Goal: Task Accomplishment & Management: Complete application form

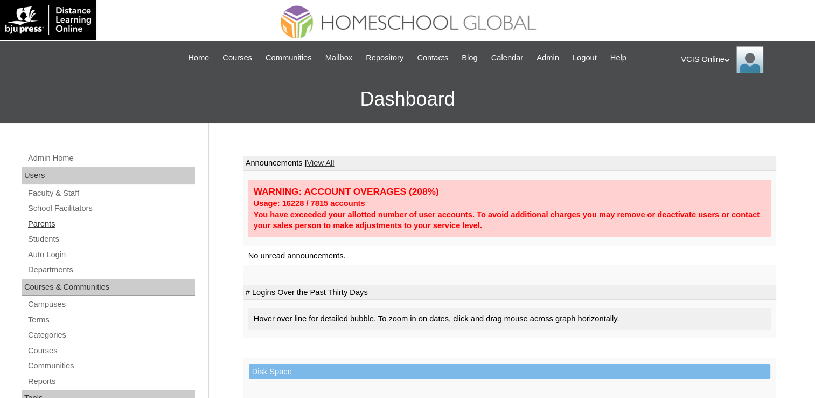
click at [43, 227] on link "Parents" at bounding box center [111, 223] width 168 height 13
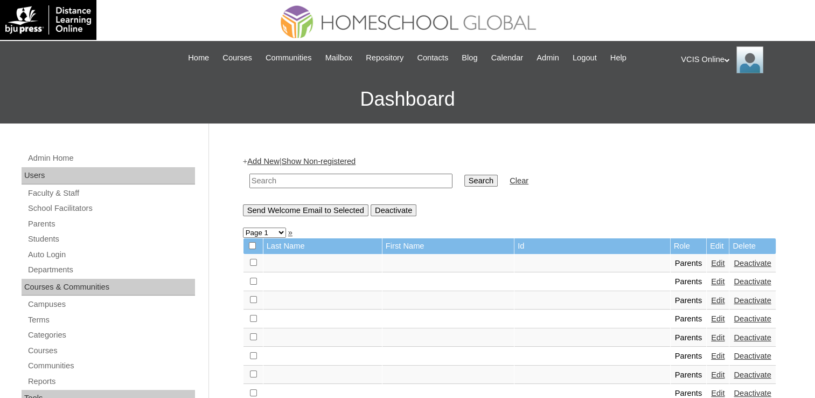
click at [338, 178] on input "text" at bounding box center [350, 180] width 203 height 15
paste input "VCIS017-7B-PA2025"
click at [281, 180] on input "VCIS017-7B-PA2025" at bounding box center [350, 180] width 203 height 15
type input "VCIS018-7B-PA2025"
click at [464, 179] on input "Search" at bounding box center [480, 181] width 33 height 12
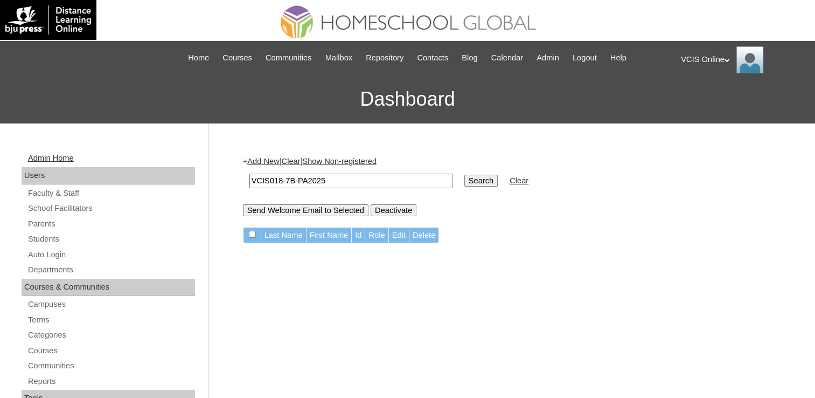
drag, startPoint x: 341, startPoint y: 179, endPoint x: 46, endPoint y: 158, distance: 295.5
click at [360, 179] on input "VCIS018-7B-PA2025" at bounding box center [350, 180] width 203 height 15
drag, startPoint x: 338, startPoint y: 183, endPoint x: 197, endPoint y: 178, distance: 141.2
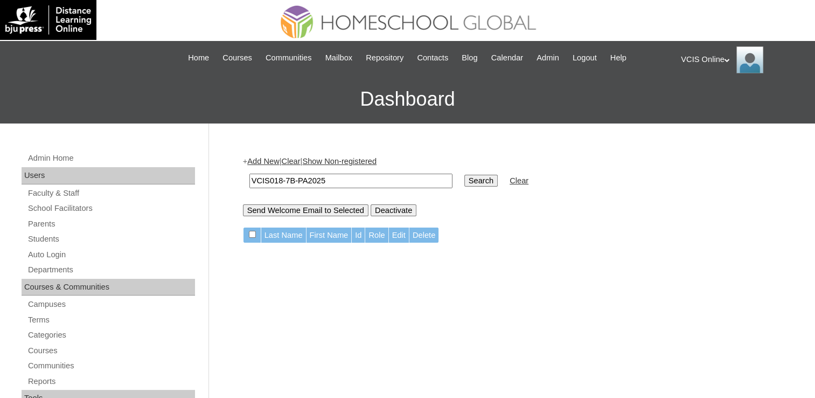
type input "x"
click at [263, 180] on input "x" at bounding box center [350, 180] width 203 height 15
click at [259, 158] on link "Add New" at bounding box center [263, 161] width 32 height 9
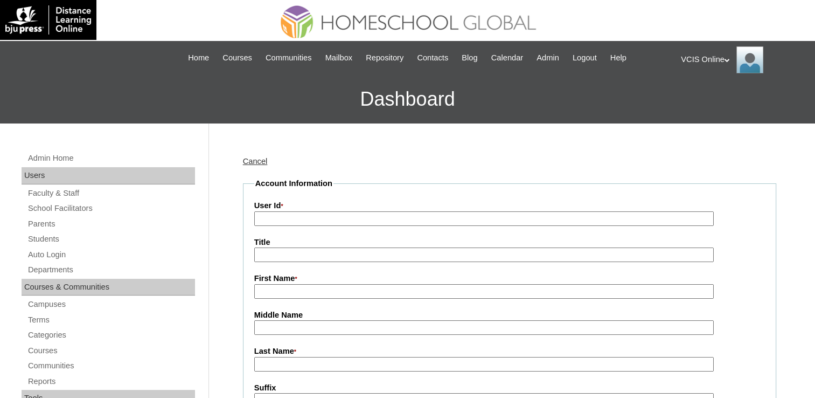
click at [297, 213] on input "User Id *" at bounding box center [484, 218] width 460 height 15
paste input "[PERSON_NAME] Jurieh Brondial [PERSON_NAME]"
type input "[PERSON_NAME] Jurieh Brondial [PERSON_NAME]"
drag, startPoint x: 371, startPoint y: 218, endPoint x: 104, endPoint y: 233, distance: 267.1
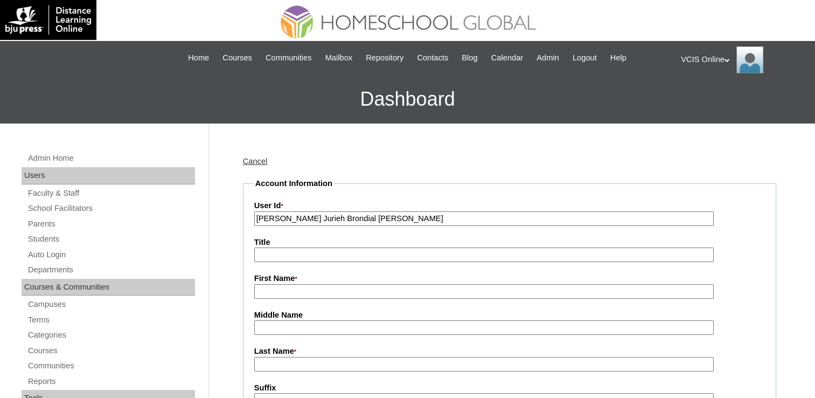
drag, startPoint x: 332, startPoint y: 217, endPoint x: 0, endPoint y: 216, distance: 332.4
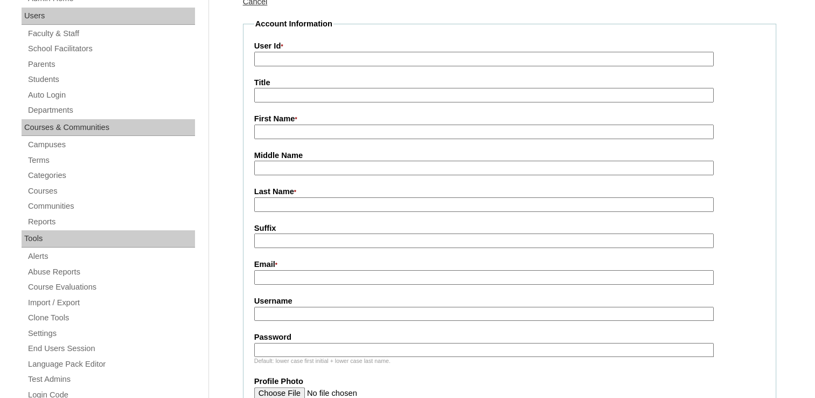
scroll to position [162, 0]
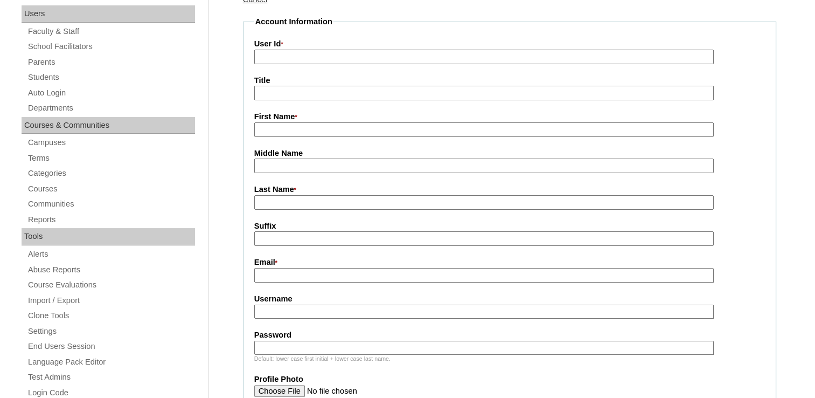
paste input "VCIS018-7B-PA2025"
type input "VCIS018-7B-PA2025"
click at [323, 91] on input "Title" at bounding box center [484, 93] width 460 height 15
click at [263, 128] on input "First Name *" at bounding box center [484, 129] width 460 height 15
paste input "Marivic Carpio marivic.eroso@gmail.com"
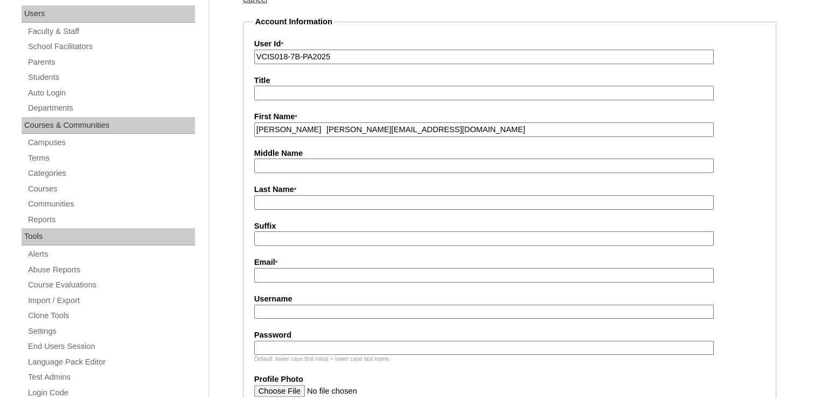
drag, startPoint x: 306, startPoint y: 128, endPoint x: 435, endPoint y: 136, distance: 129.6
click at [435, 136] on fieldset "Account Information User Id * VCIS018-7B-PA2025 Title First Name * Marivic Carp…" at bounding box center [509, 358] width 533 height 685
type input "Marivic Carpio"
click at [278, 268] on input "Email *" at bounding box center [484, 275] width 460 height 15
paste input "marivic.eroso@gmail.com"
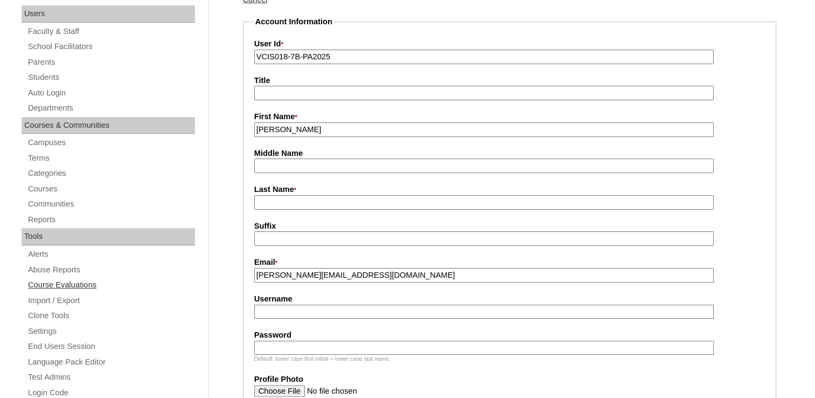
drag, startPoint x: 272, startPoint y: 273, endPoint x: 191, endPoint y: 287, distance: 82.0
type input "marivic.eroso@gmail.com"
click at [321, 132] on input "Marivic Carpio" at bounding box center [484, 129] width 460 height 15
drag, startPoint x: 310, startPoint y: 130, endPoint x: 283, endPoint y: 133, distance: 27.0
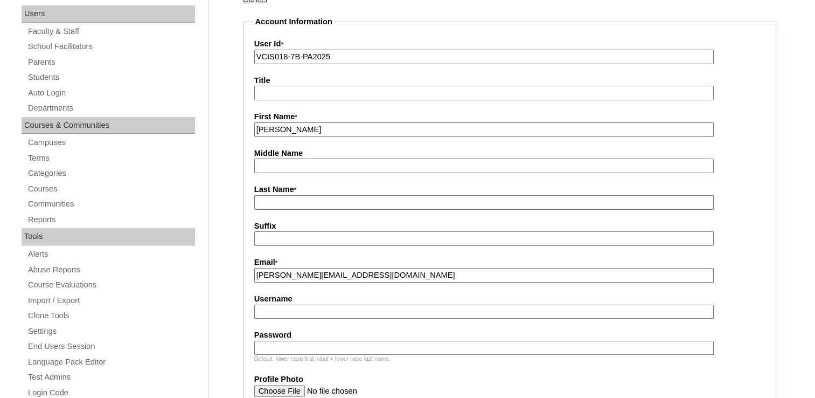
click at [283, 133] on input "Marivic Carpio" at bounding box center [484, 129] width 460 height 15
type input "Marivic"
click at [272, 198] on input "Last Name *" at bounding box center [484, 202] width 460 height 15
paste input "Carpio"
type input "Carpio"
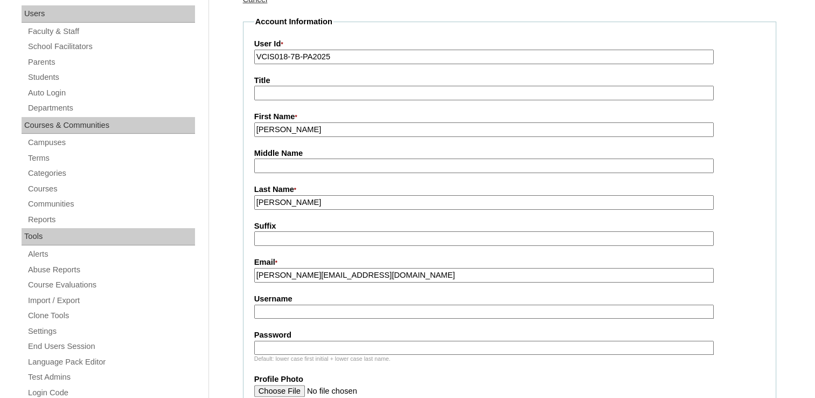
drag, startPoint x: 317, startPoint y: 133, endPoint x: 280, endPoint y: 132, distance: 37.2
click at [280, 132] on input "Marivic" at bounding box center [484, 129] width 460 height 15
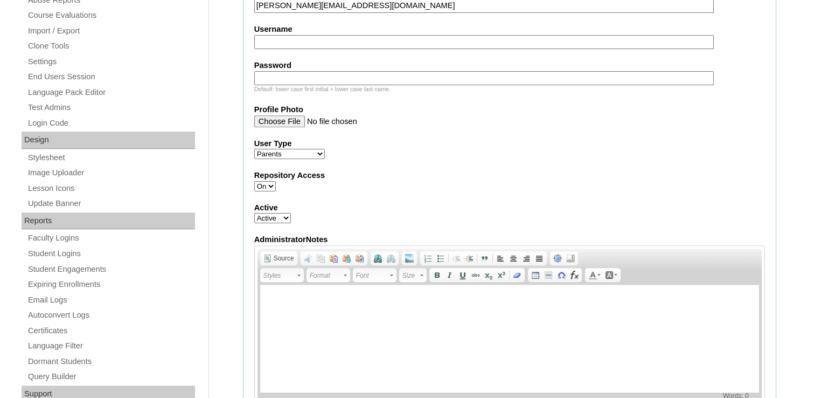
scroll to position [216, 0]
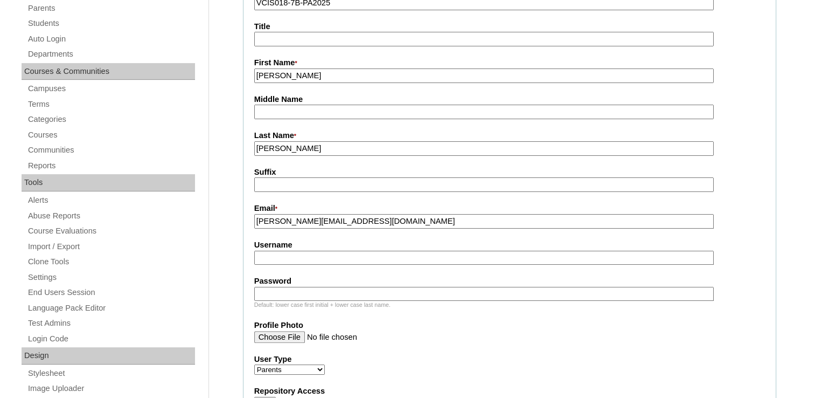
type input "Marivic"
click at [291, 148] on input "Carpio" at bounding box center [484, 148] width 460 height 15
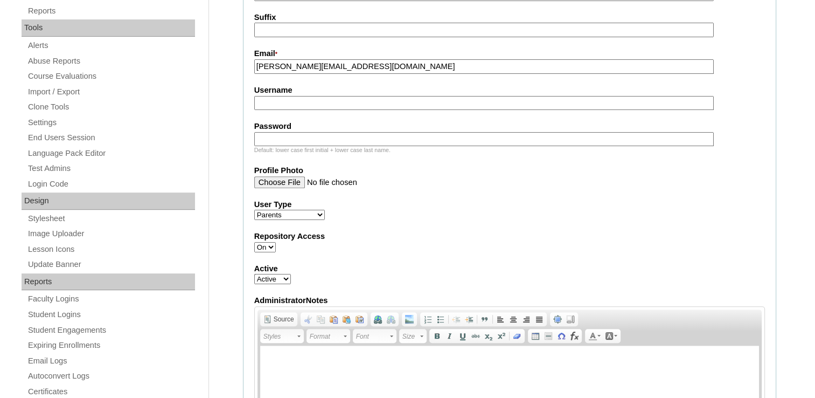
scroll to position [377, 0]
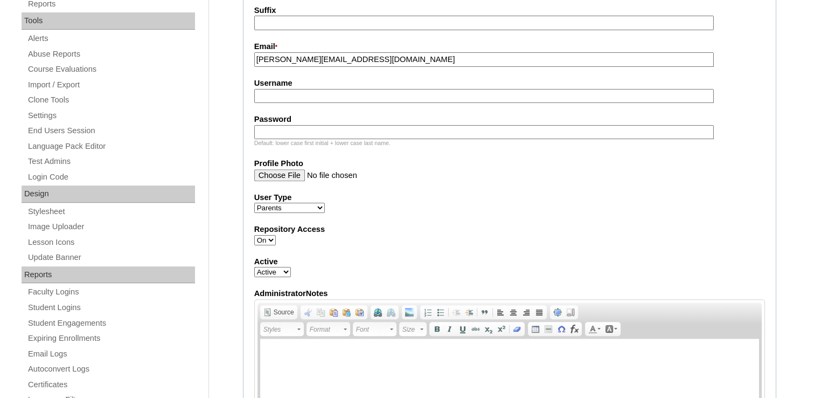
type input "Carpio (2025)"
click at [280, 100] on fieldset "Account Information User Id * VCIS018-7B-PA2025 Title First Name * Marivic Midd…" at bounding box center [509, 143] width 533 height 685
click at [287, 125] on input "Password" at bounding box center [484, 132] width 460 height 15
click at [287, 98] on input "Username" at bounding box center [484, 96] width 460 height 15
paste input "mcarpio2025 mCkavC"
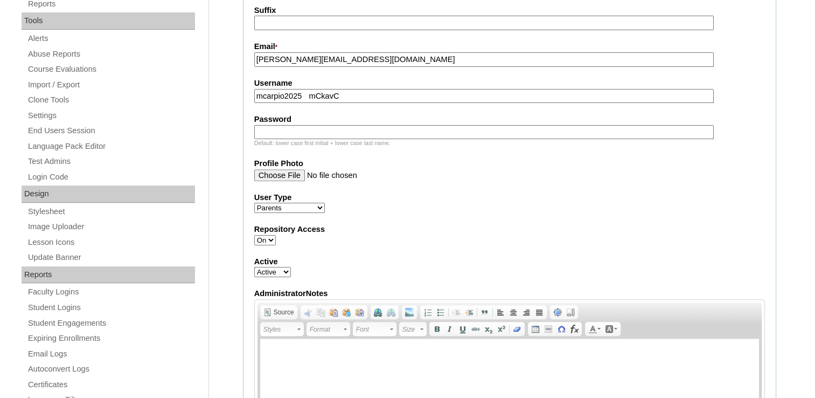
drag, startPoint x: 302, startPoint y: 92, endPoint x: 387, endPoint y: 96, distance: 85.8
click at [387, 96] on input "mcarpio2025 mCkavC" at bounding box center [484, 96] width 460 height 15
type input "mcarpio2025"
click at [297, 129] on input "Password" at bounding box center [484, 132] width 460 height 15
paste input "mCkavC"
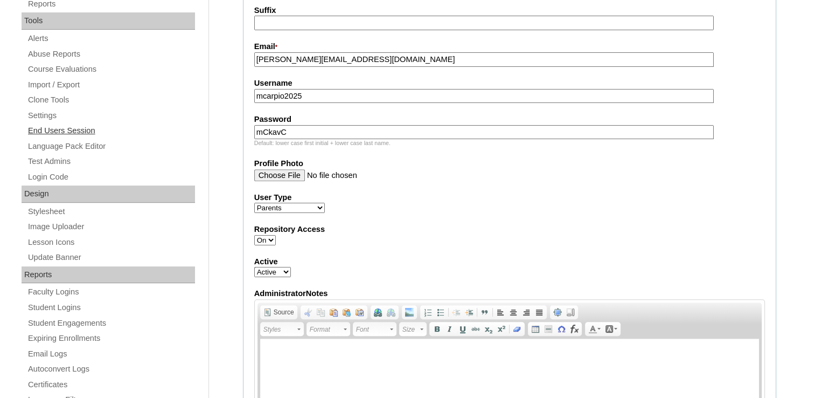
drag, startPoint x: 273, startPoint y: 130, endPoint x: 165, endPoint y: 130, distance: 107.2
click at [175, 130] on div "Admin Home Users Faculty & Staff School Facilitators Parents Students Auto Logi…" at bounding box center [407, 405] width 815 height 1318
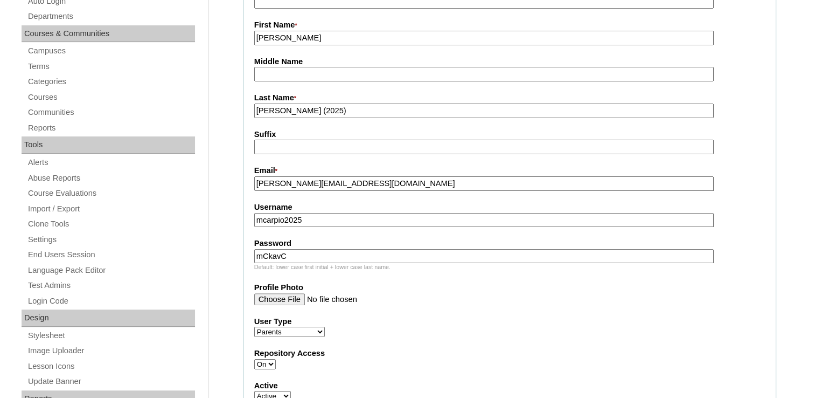
scroll to position [216, 0]
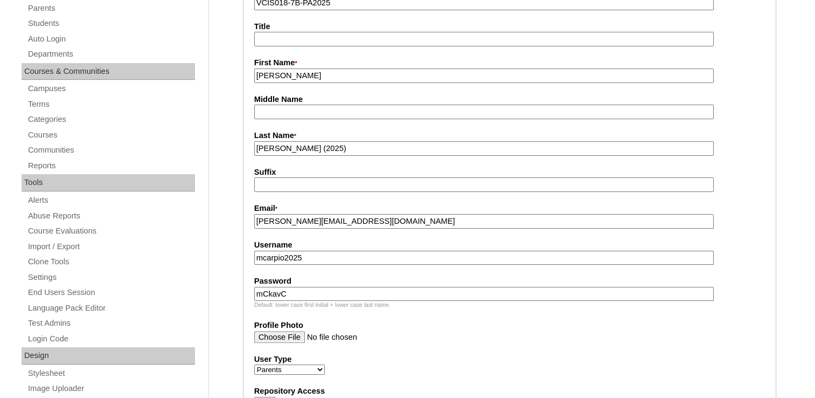
type input "mCkavC"
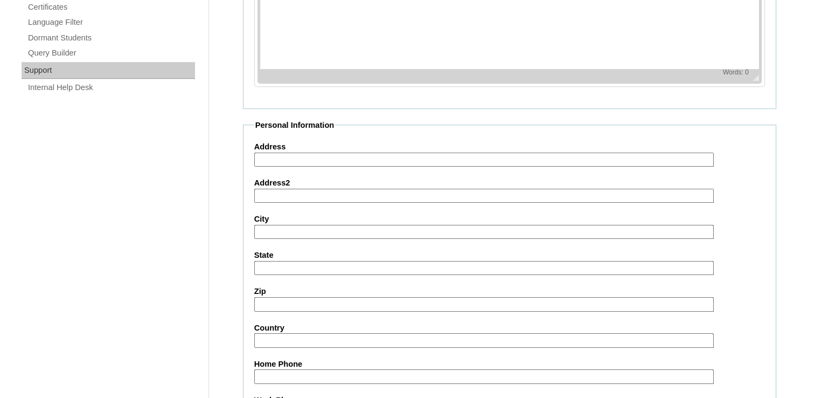
scroll to position [1024, 0]
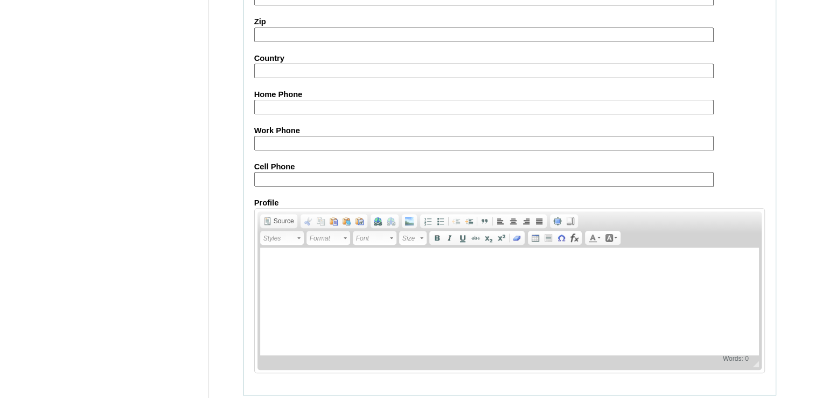
click at [274, 172] on input "Cell Phone" at bounding box center [484, 179] width 460 height 15
paste input "63-105190643"
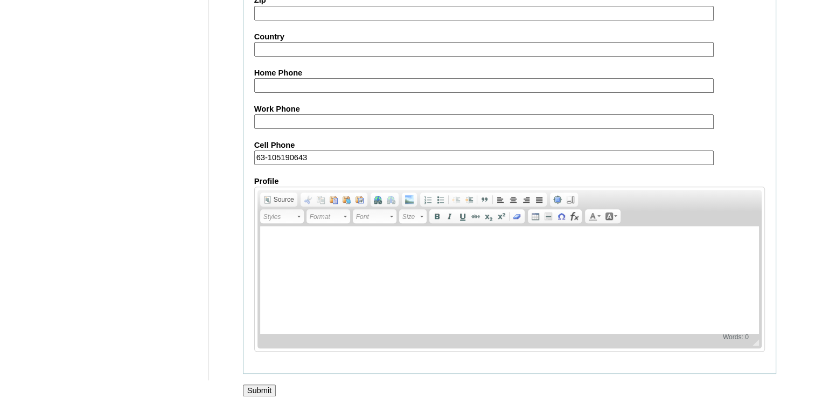
type input "63-105190643"
click at [265, 384] on input "Submit" at bounding box center [259, 390] width 33 height 12
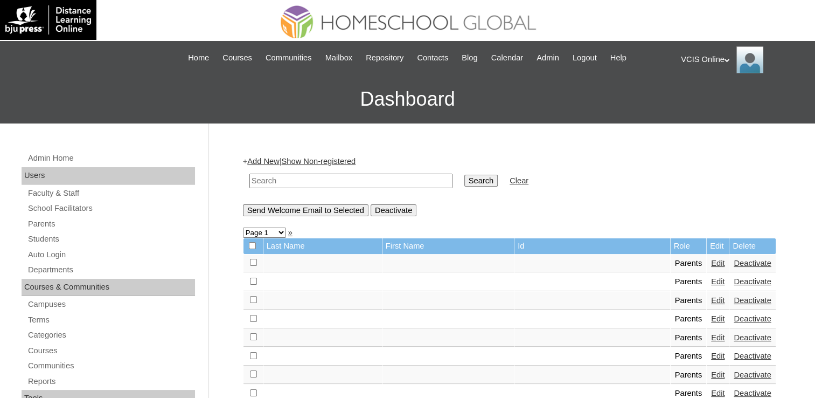
click at [269, 162] on link "Add New" at bounding box center [263, 161] width 32 height 9
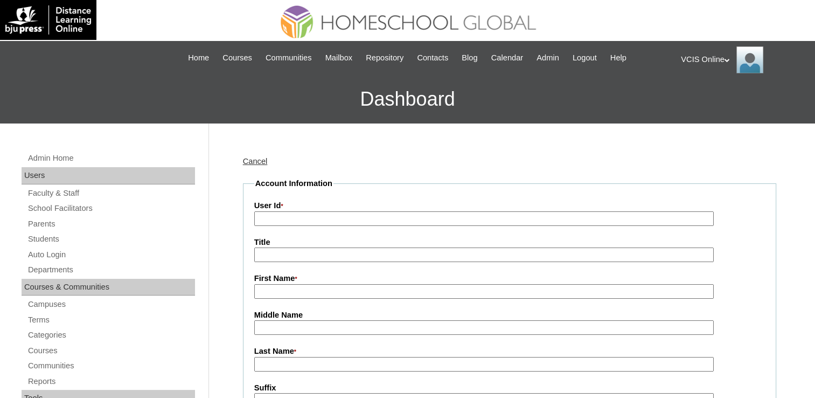
click at [274, 218] on input "User Id *" at bounding box center [484, 218] width 460 height 15
paste input "VCIS019-7B-PA2025 hbrondial2025 hBropT"
drag, startPoint x: 444, startPoint y: 218, endPoint x: 327, endPoint y: 218, distance: 117.5
click at [327, 218] on input "VCIS019-7B-PA2025 hbrondial2025 hBropT" at bounding box center [484, 218] width 460 height 15
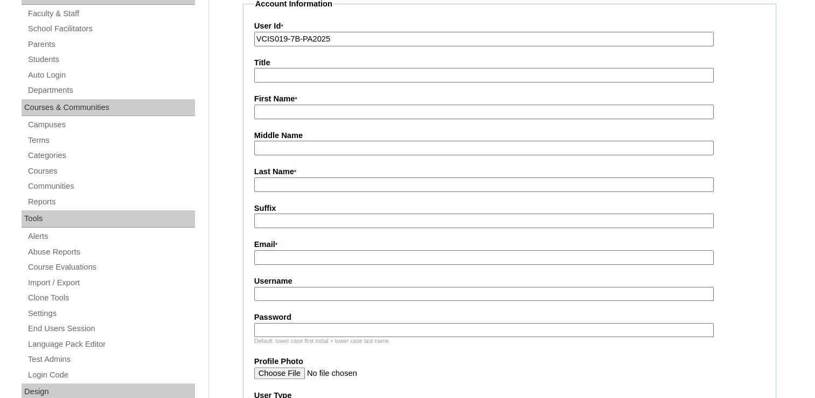
scroll to position [216, 0]
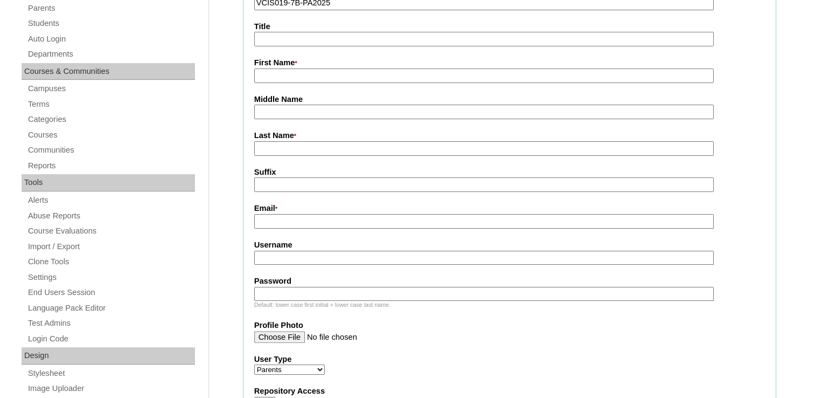
type input "VCIS019-7B-PA2025"
click at [295, 256] on input "Username" at bounding box center [484, 258] width 460 height 15
paste input "hbrondial2025 hBropT"
drag, startPoint x: 367, startPoint y: 257, endPoint x: 324, endPoint y: 260, distance: 43.8
click at [324, 260] on fieldset "Account Information User Id * VCIS019-7B-PA2025 Title First Name * Middle Name …" at bounding box center [509, 304] width 533 height 685
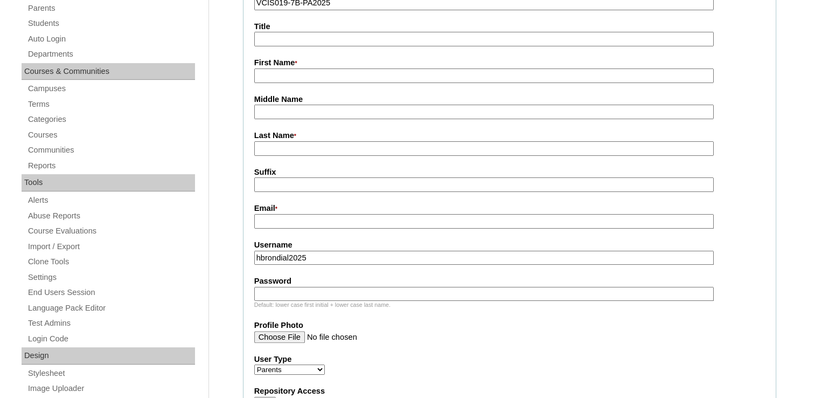
type input "hbrondial2025"
click at [290, 287] on input "Password" at bounding box center [484, 294] width 460 height 15
paste input "hBropT"
drag, startPoint x: 272, startPoint y: 290, endPoint x: 196, endPoint y: 287, distance: 76.0
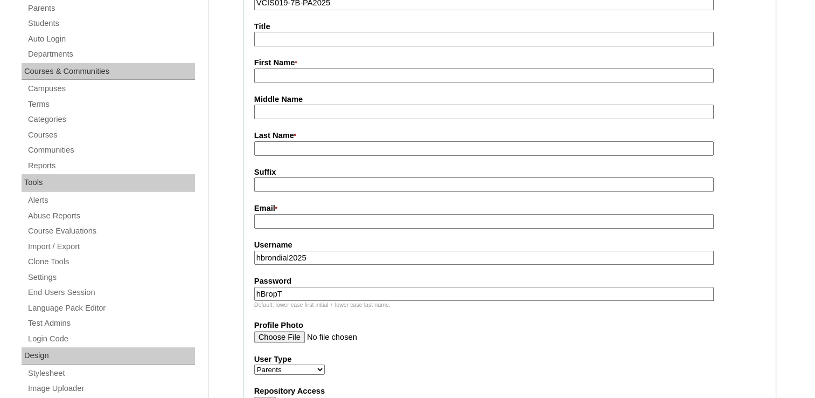
type input "hBropT"
drag, startPoint x: 271, startPoint y: 253, endPoint x: 196, endPoint y: 261, distance: 75.9
click at [330, 252] on input "hbrondial2025" at bounding box center [484, 258] width 460 height 15
type input "hbrondial2025"
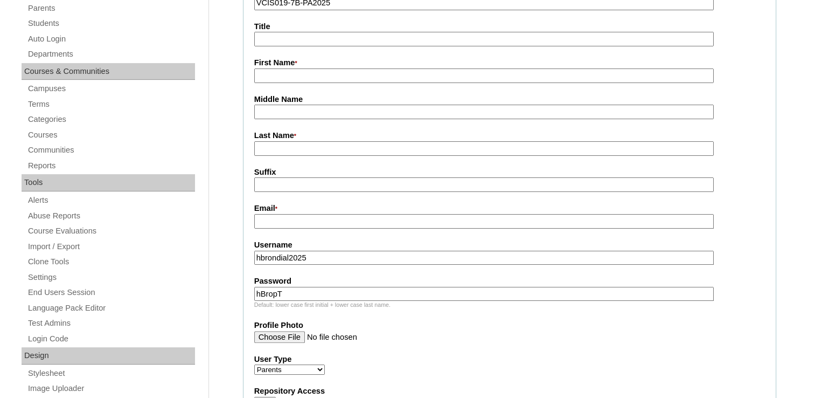
click at [293, 292] on input "hBropT" at bounding box center [484, 294] width 460 height 15
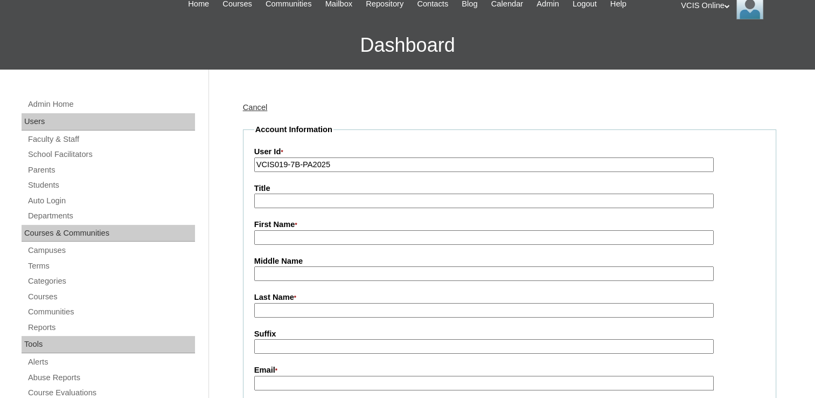
scroll to position [108, 0]
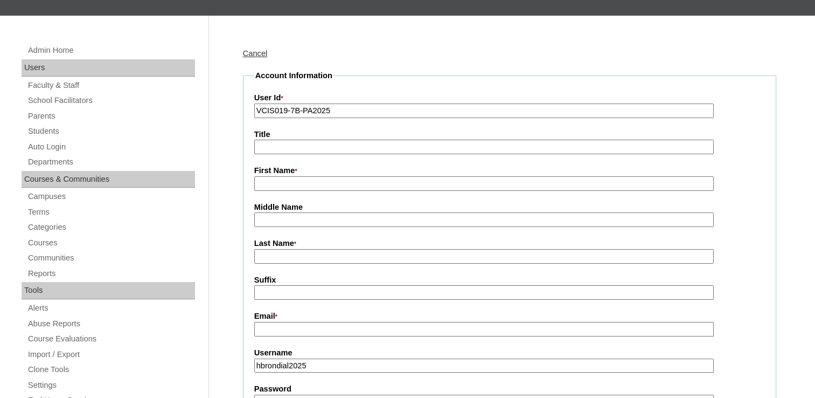
click at [311, 182] on input "First Name *" at bounding box center [484, 183] width 460 height 15
paste input "Hazel May Brondial hazel.brondial@gmail.com"
drag, startPoint x: 324, startPoint y: 184, endPoint x: 461, endPoint y: 193, distance: 137.7
type input "Hazel May Brondial"
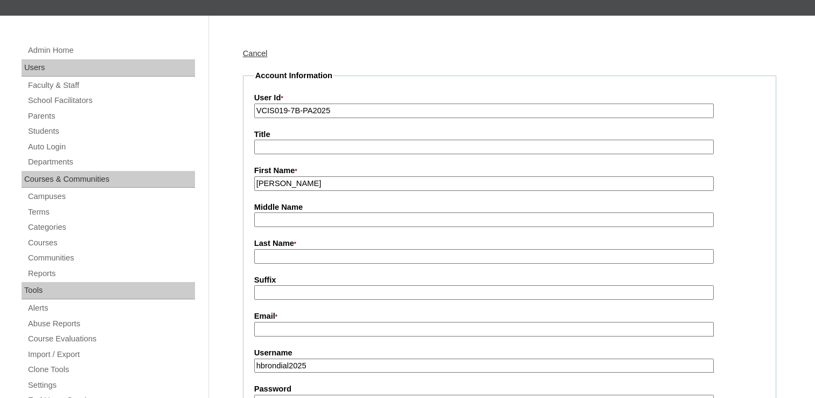
click at [269, 288] on input "Suffix" at bounding box center [484, 292] width 460 height 15
click at [281, 323] on input "Email *" at bounding box center [484, 329] width 460 height 15
paste input "hazel.brondial@gmail.com"
drag, startPoint x: 269, startPoint y: 325, endPoint x: 194, endPoint y: 327, distance: 74.9
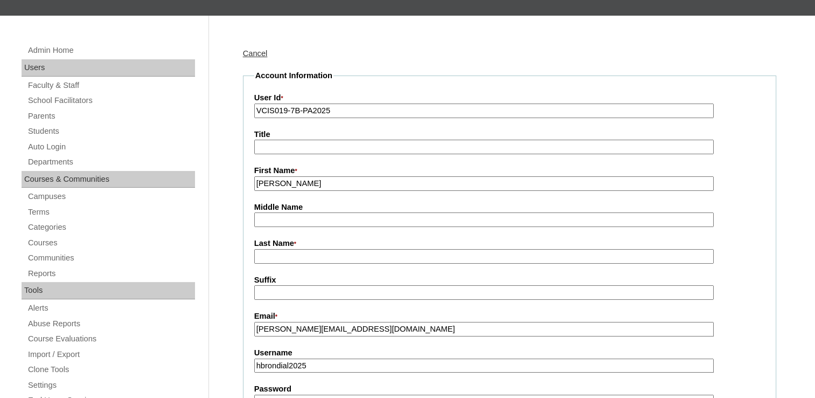
type input "hazel.brondial@gmail.com"
drag, startPoint x: 351, startPoint y: 179, endPoint x: 295, endPoint y: 186, distance: 56.4
click at [295, 186] on input "Hazel May Brondial" at bounding box center [484, 183] width 460 height 15
type input "Hazel May"
click at [288, 258] on input "Last Name *" at bounding box center [484, 256] width 460 height 15
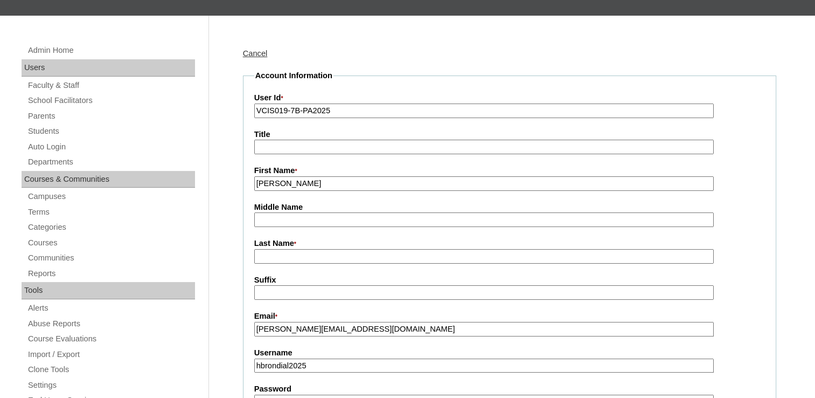
paste input "Brondial"
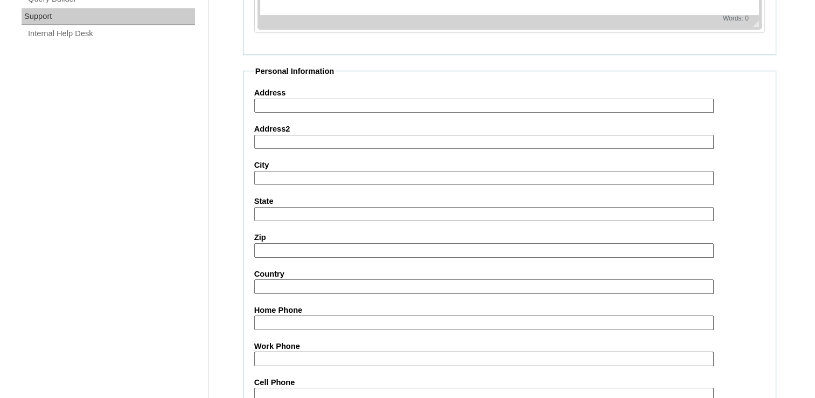
scroll to position [1024, 0]
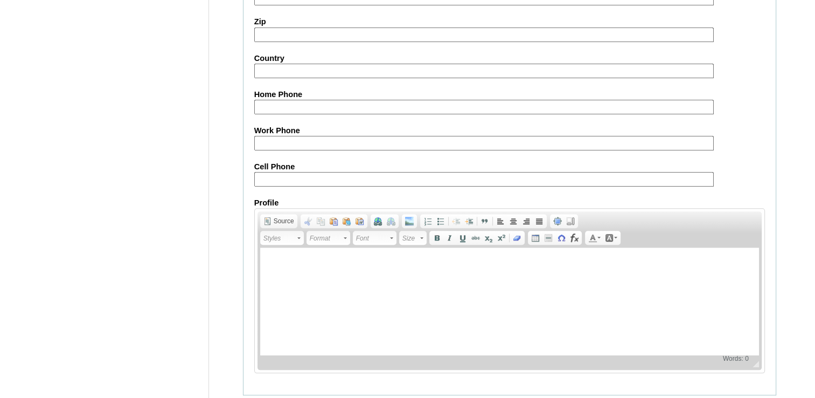
type input "Brondial (2025)"
click at [291, 172] on input "Cell Phone" at bounding box center [484, 179] width 460 height 15
paste input "63-9088728677"
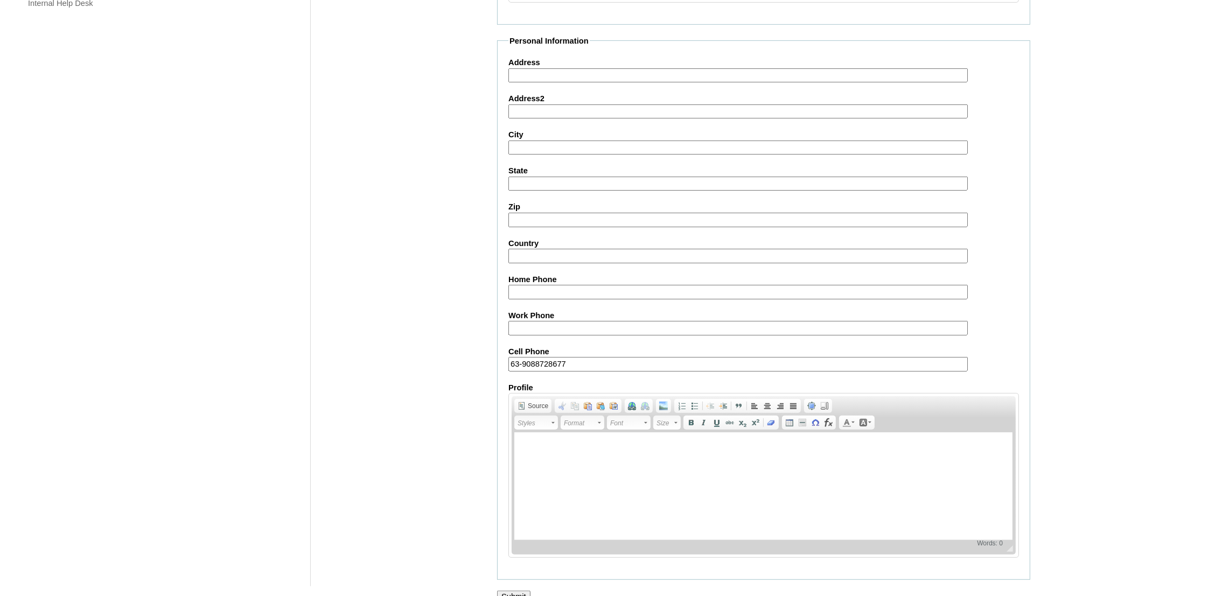
type input "63-9088728677"
click at [504, 397] on input "Submit" at bounding box center [513, 597] width 33 height 12
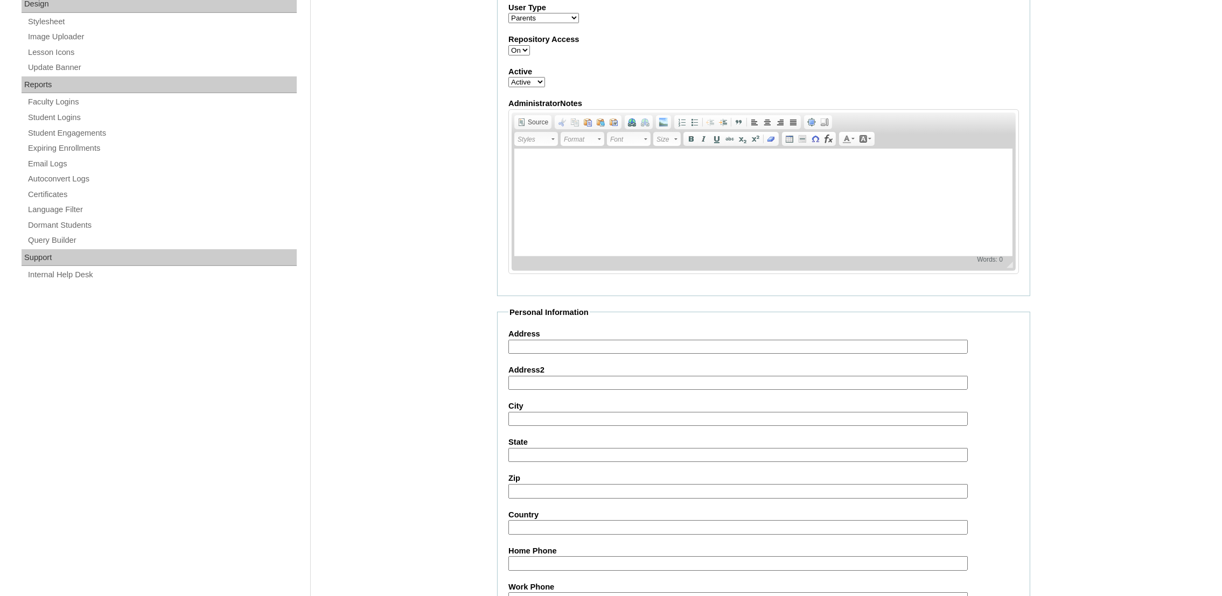
scroll to position [353, 0]
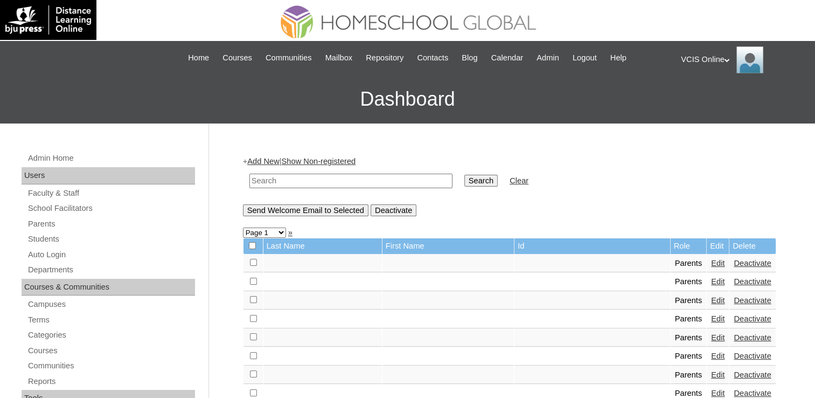
click at [317, 179] on input "text" at bounding box center [350, 180] width 203 height 15
paste input "VCIS019-7B-PA2025"
type input "VCIS019-7B-PA2025"
click at [464, 175] on input "Search" at bounding box center [480, 181] width 33 height 12
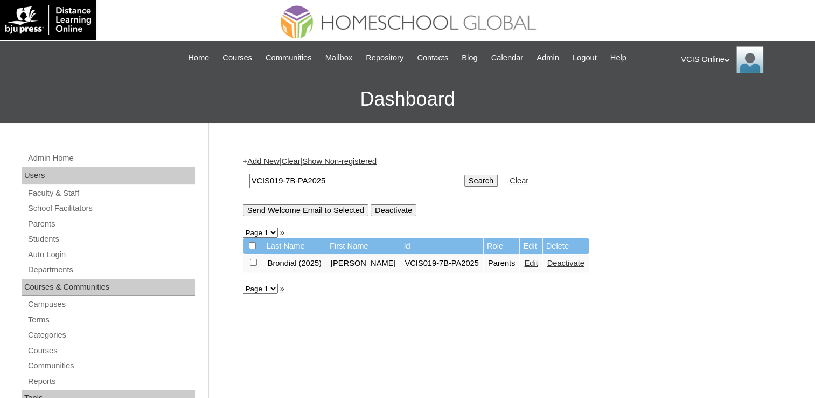
drag, startPoint x: 0, startPoint y: 0, endPoint x: 232, endPoint y: 182, distance: 294.8
type input "5"
drag, startPoint x: 270, startPoint y: 177, endPoint x: 226, endPoint y: 173, distance: 44.3
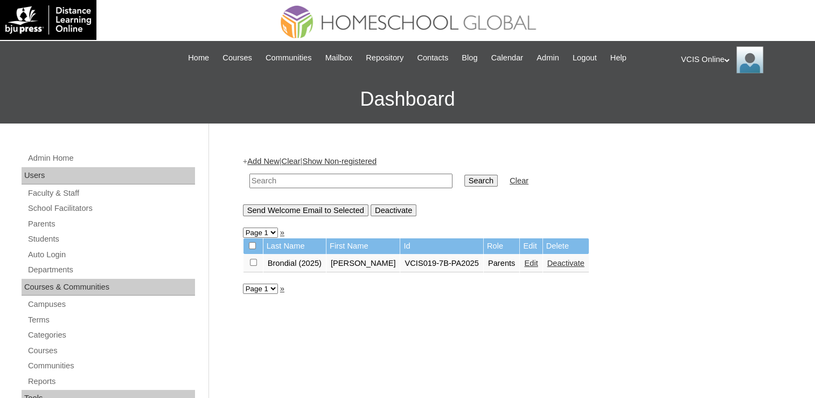
click at [334, 178] on input "text" at bounding box center [350, 180] width 203 height 15
paste input "VCIS018-7B-PA2025"
type input "VCIS018-7B-PA2025"
click at [464, 175] on input "Search" at bounding box center [480, 181] width 33 height 12
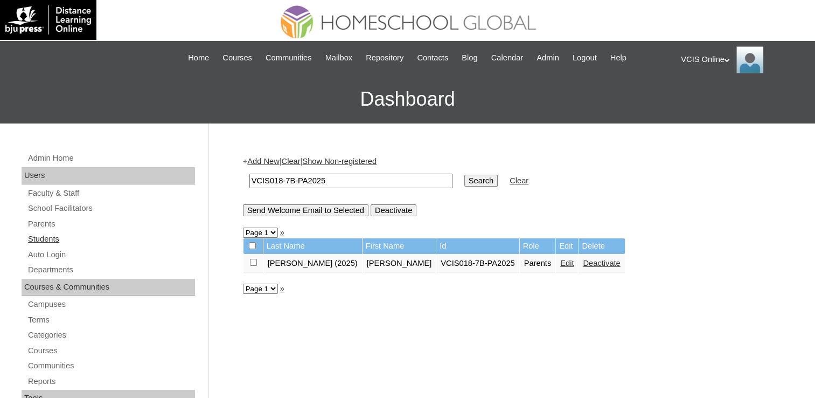
click at [60, 240] on link "Students" at bounding box center [111, 238] width 168 height 13
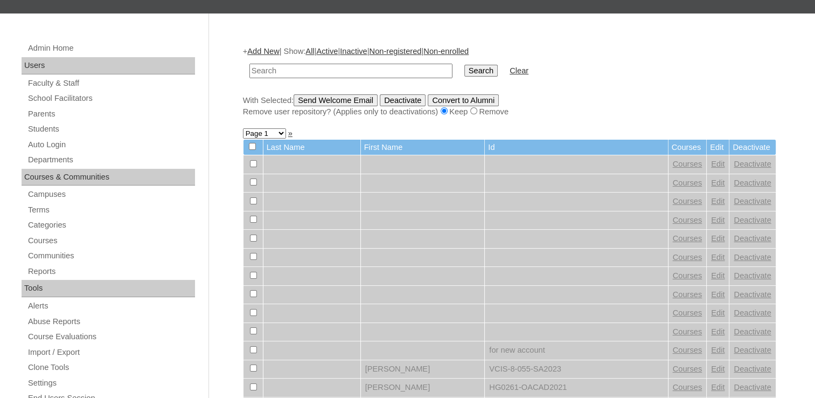
scroll to position [54, 0]
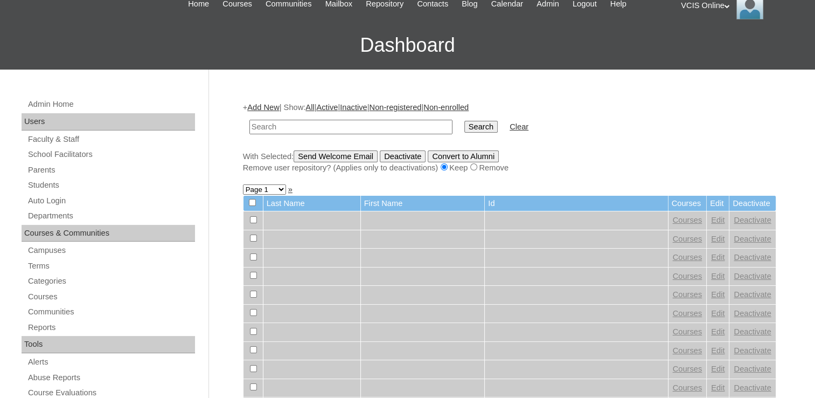
click at [262, 109] on link "Add New" at bounding box center [263, 107] width 32 height 9
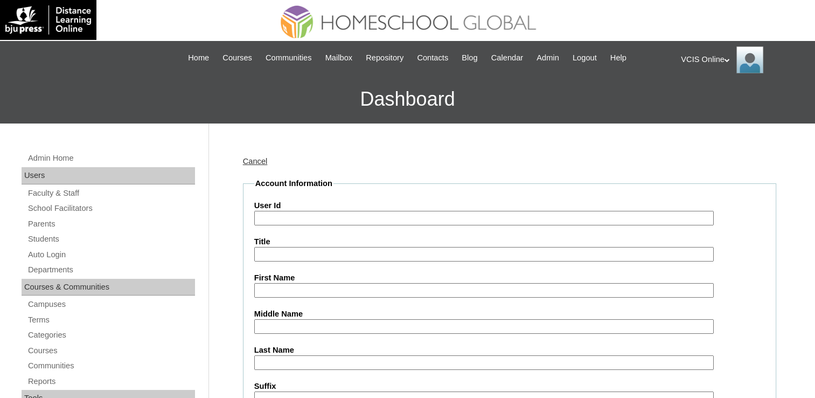
click at [310, 219] on input "User Id" at bounding box center [484, 218] width 460 height 15
paste input "VCIS020-7B-SA2025 tara.delacruz2025 tAcraB"
drag, startPoint x: 327, startPoint y: 218, endPoint x: 458, endPoint y: 216, distance: 130.9
click at [458, 216] on input "VCIS020-7B-SA2025 tara.delacruz2025 tAcraB" at bounding box center [484, 218] width 460 height 15
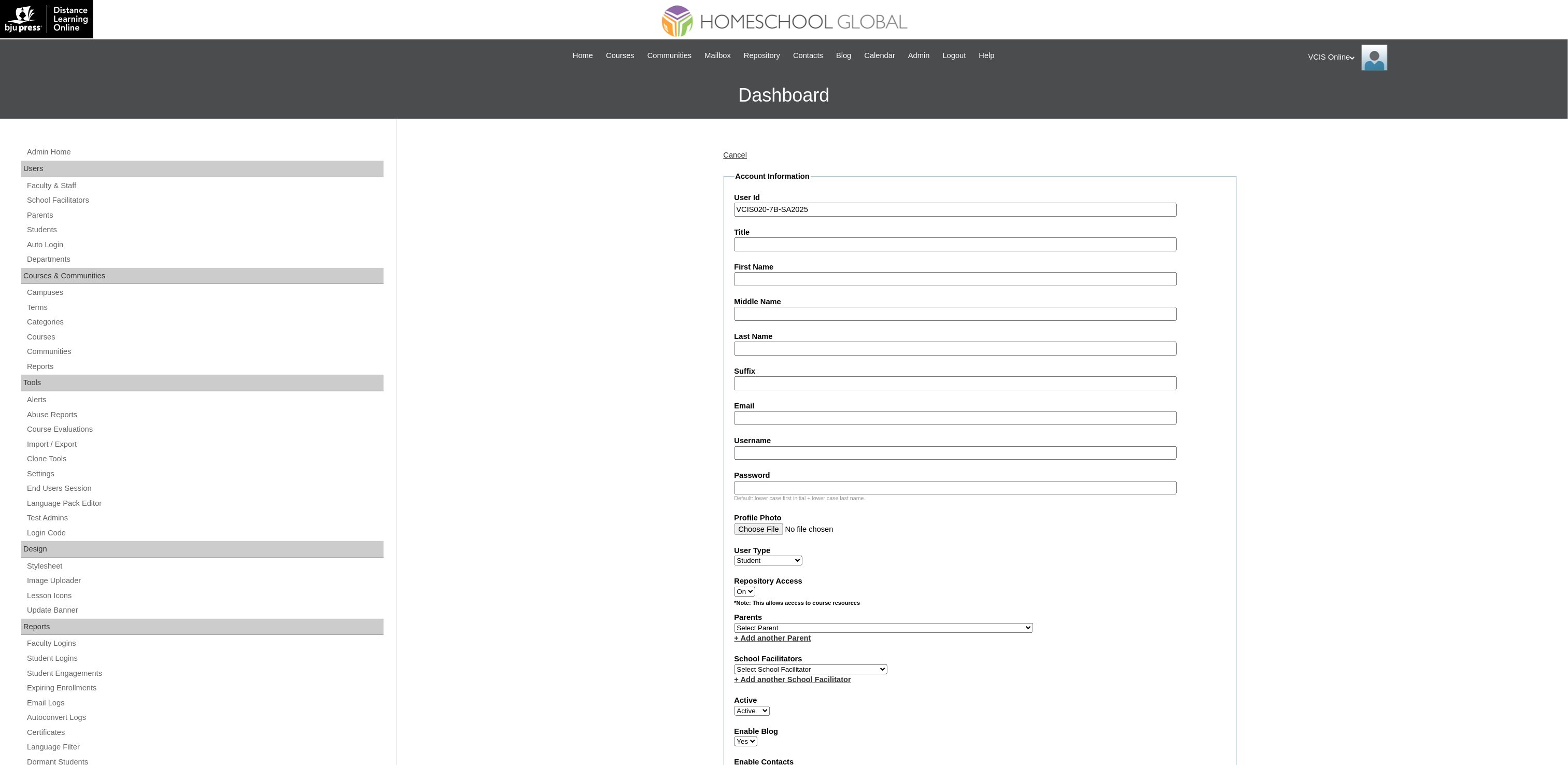
type input "VCIS020-7B-SA2025"
click at [776, 382] on input "Email" at bounding box center [955, 418] width 443 height 14
click at [743, 382] on input "Username" at bounding box center [955, 453] width 443 height 14
paste input "tara.delacruz2025 tAcraB"
drag, startPoint x: 751, startPoint y: 450, endPoint x: 603, endPoint y: 460, distance: 148.3
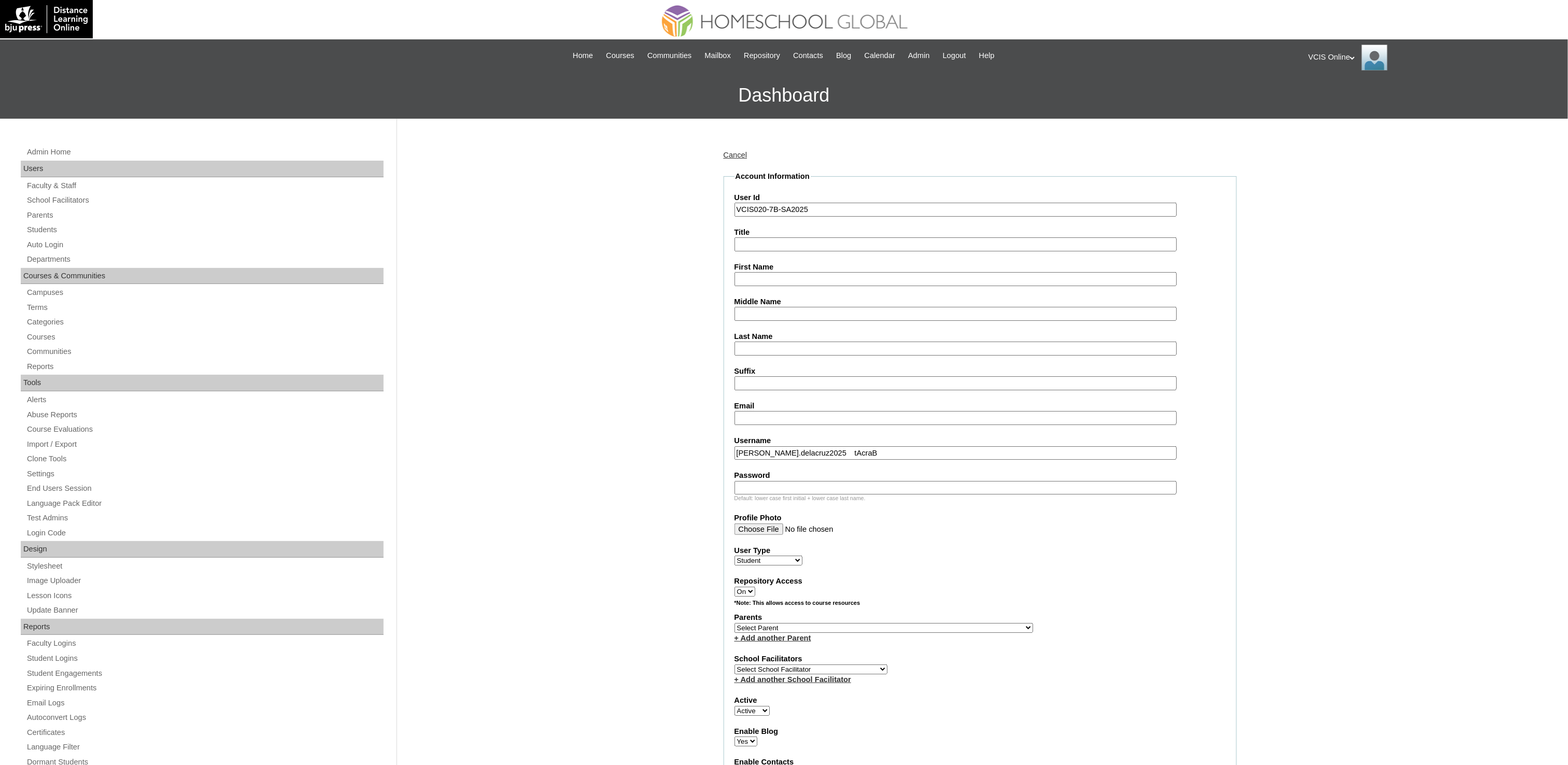
drag, startPoint x: 797, startPoint y: 449, endPoint x: 901, endPoint y: 451, distance: 104.0
click at [784, 382] on input "tara.delacruz2025 tAcraB" at bounding box center [955, 453] width 443 height 14
type input "tara.delacruz2025"
click at [777, 382] on input "Password" at bounding box center [955, 488] width 443 height 14
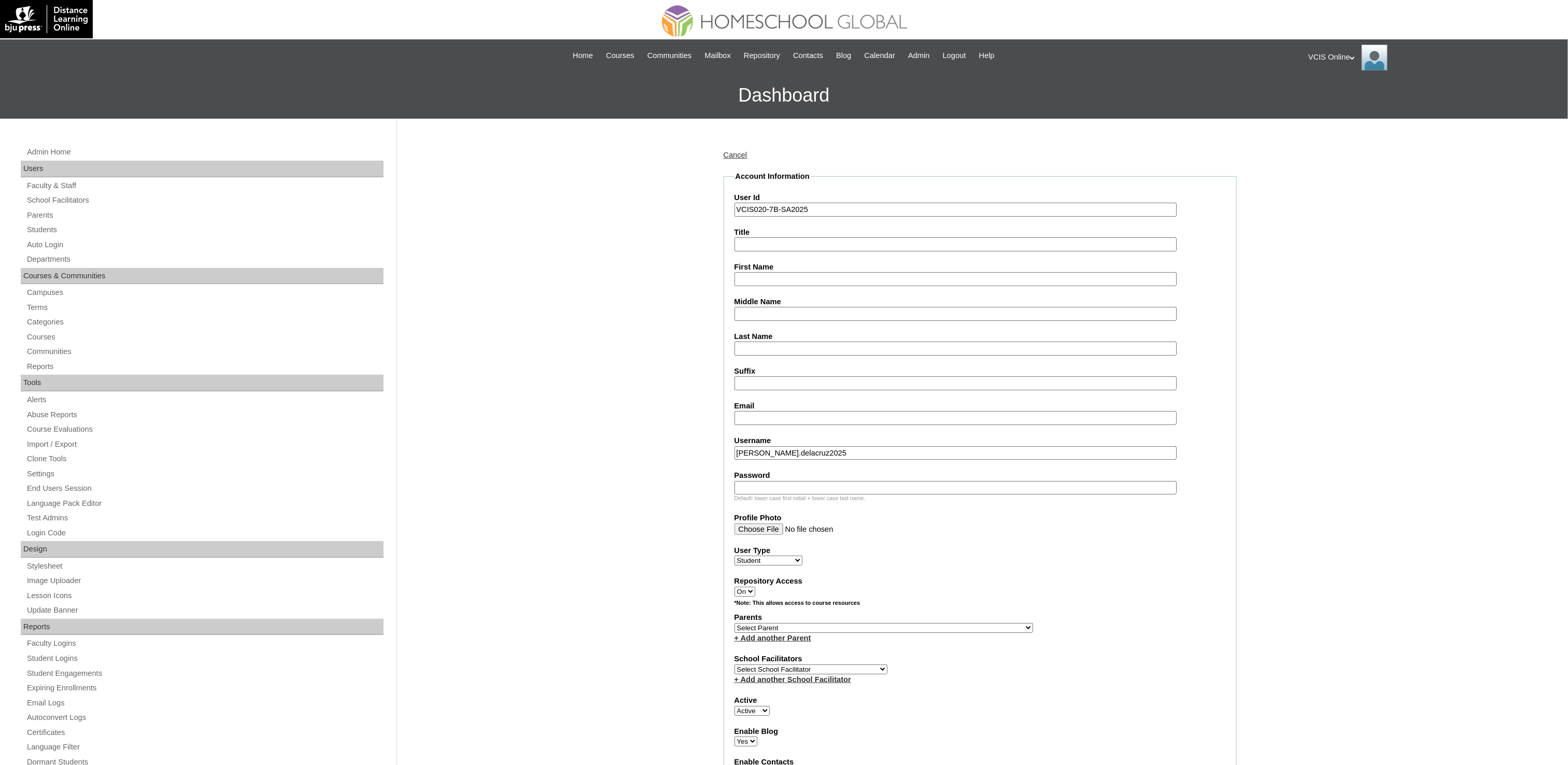
paste input "tAcraB"
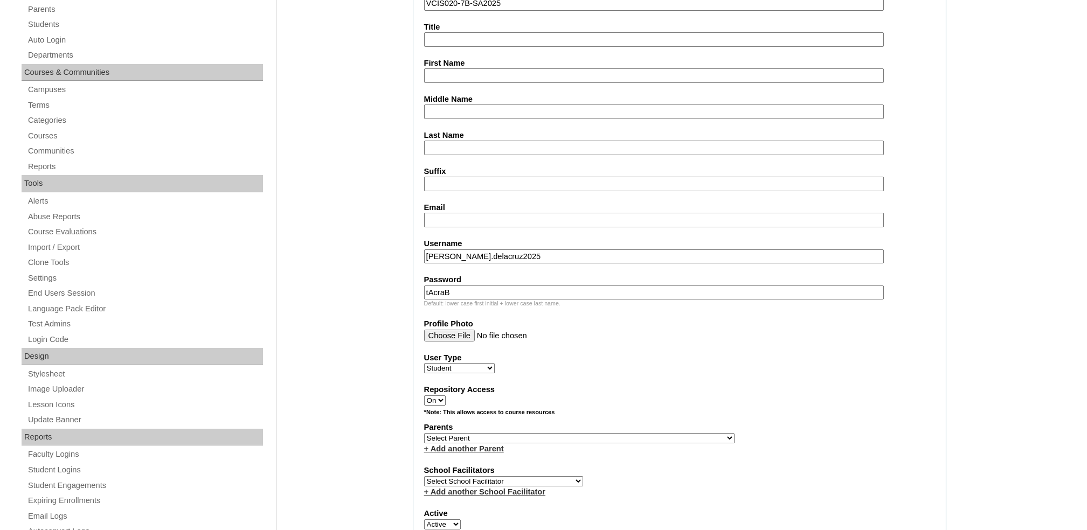
scroll to position [216, 0]
drag, startPoint x: 440, startPoint y: 288, endPoint x: 363, endPoint y: 286, distance: 77.1
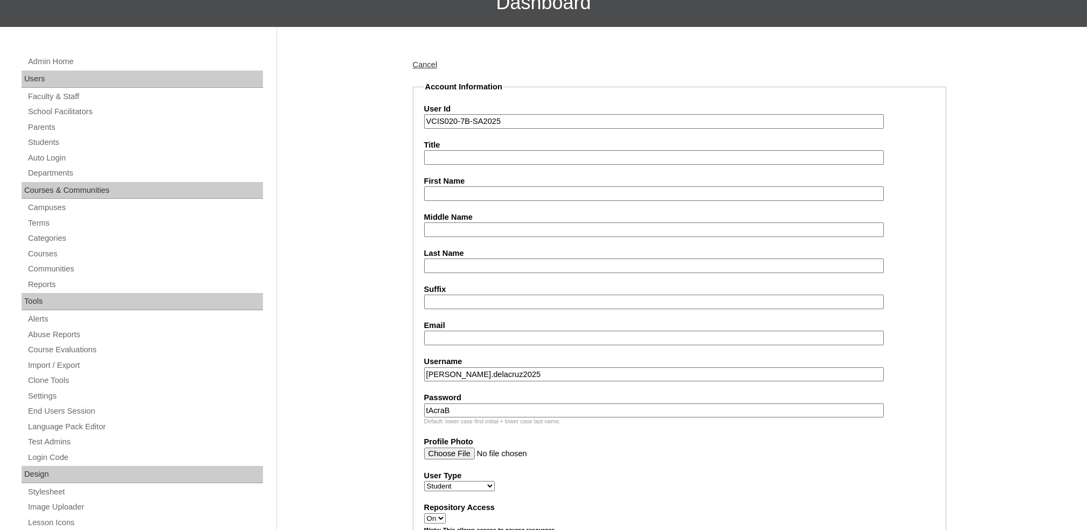
scroll to position [72, 0]
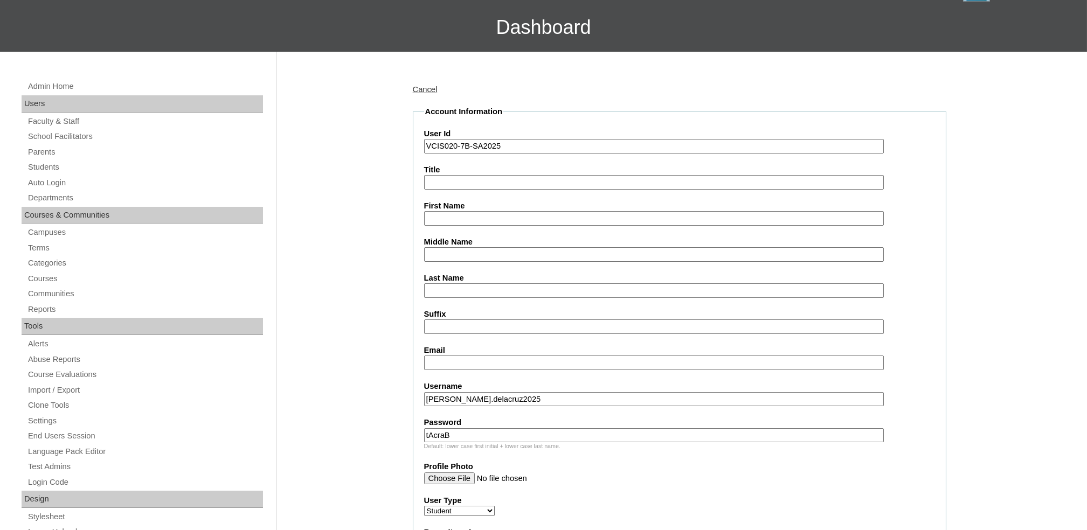
type input "tAcraB"
click at [439, 213] on input "First Name" at bounding box center [654, 218] width 460 height 15
paste input "Tara Anniela Soriño Dela Cruz"
drag, startPoint x: 544, startPoint y: 220, endPoint x: 471, endPoint y: 227, distance: 72.5
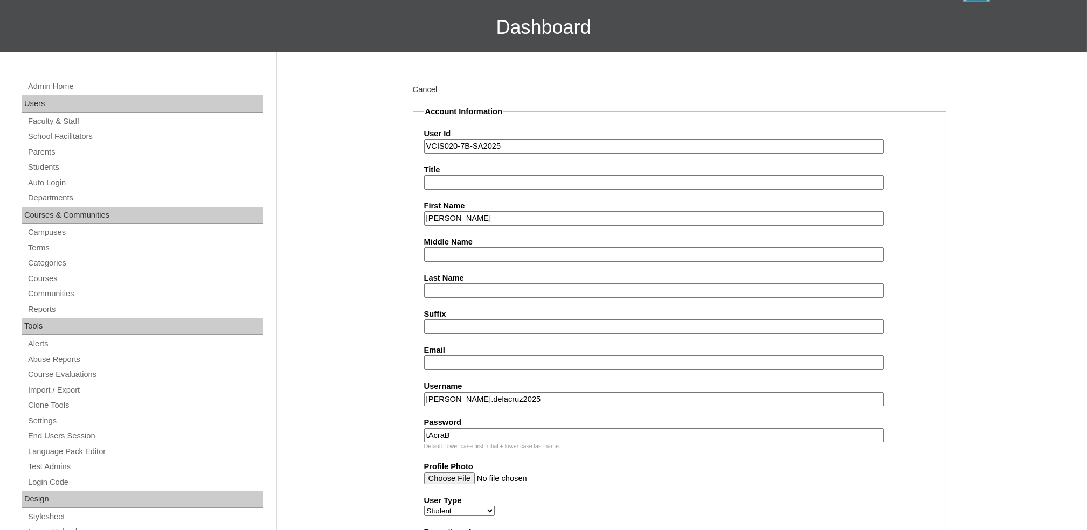
type input "Tara Anniela"
click at [463, 248] on input "Middle Name" at bounding box center [654, 254] width 460 height 15
paste input "Soriño Dela Cruz"
drag, startPoint x: 489, startPoint y: 247, endPoint x: 449, endPoint y: 255, distance: 41.3
click at [449, 255] on input "Soriño Dela Cruz" at bounding box center [654, 254] width 460 height 15
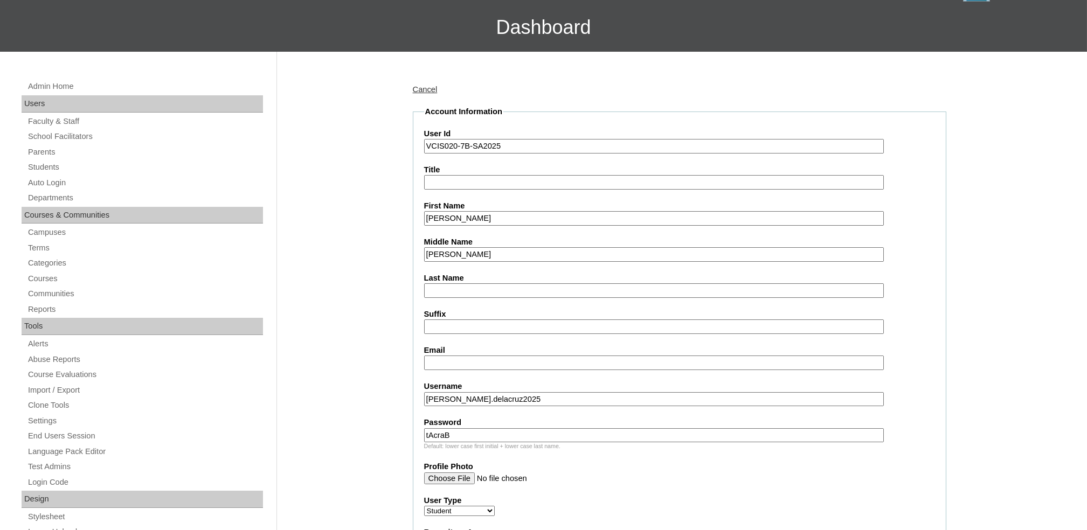
type input "Soriño"
click at [453, 288] on input "Last Name" at bounding box center [654, 290] width 460 height 15
paste input "Dela Cruz"
drag, startPoint x: 450, startPoint y: 252, endPoint x: 459, endPoint y: 252, distance: 9.2
click at [459, 252] on input "Soriño" at bounding box center [654, 254] width 460 height 15
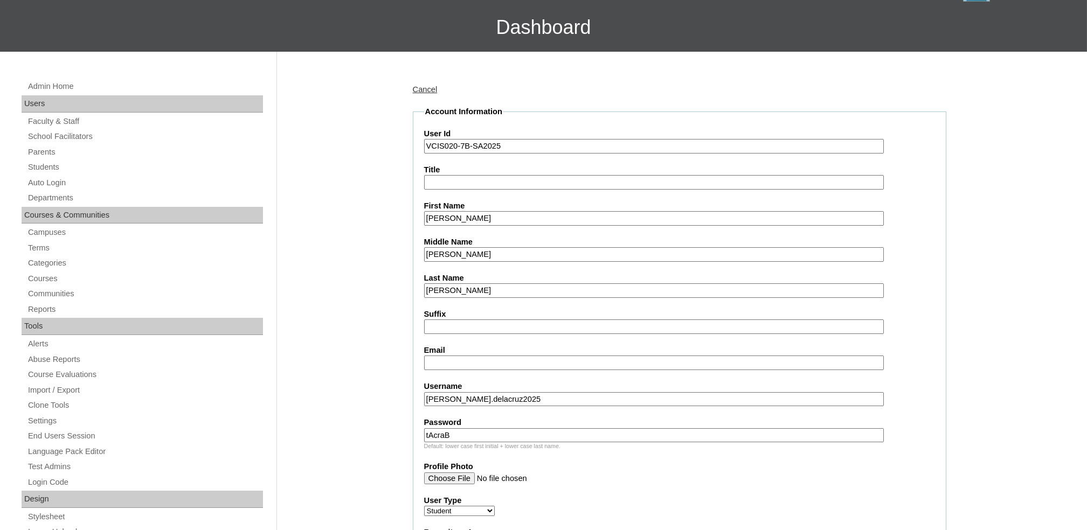
click at [428, 284] on input "Dela Cruz" at bounding box center [654, 290] width 460 height 15
type input "Dela Cruz"
drag, startPoint x: 475, startPoint y: 213, endPoint x: 506, endPoint y: 214, distance: 31.3
click at [506, 214] on input "Tara Anniela" at bounding box center [654, 218] width 460 height 15
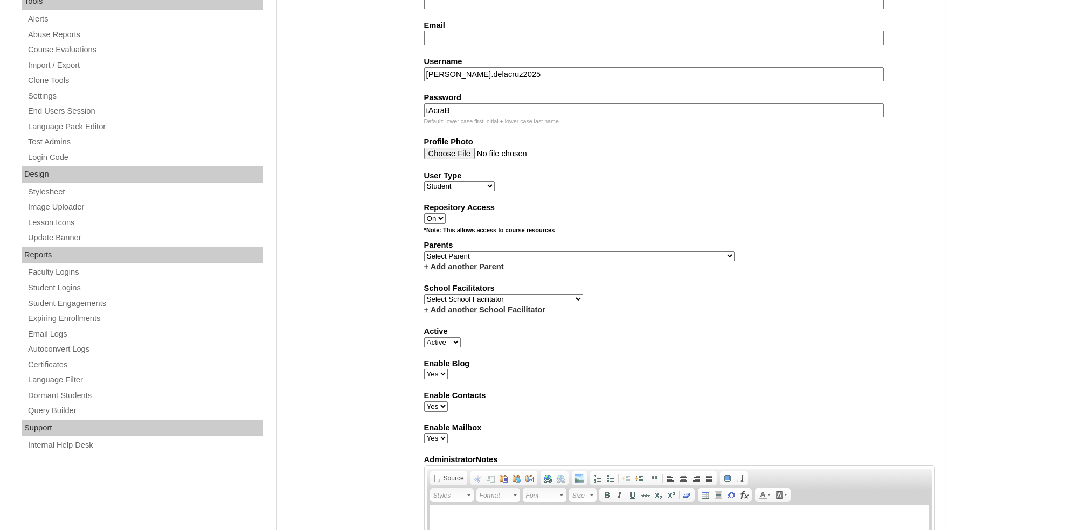
scroll to position [431, 0]
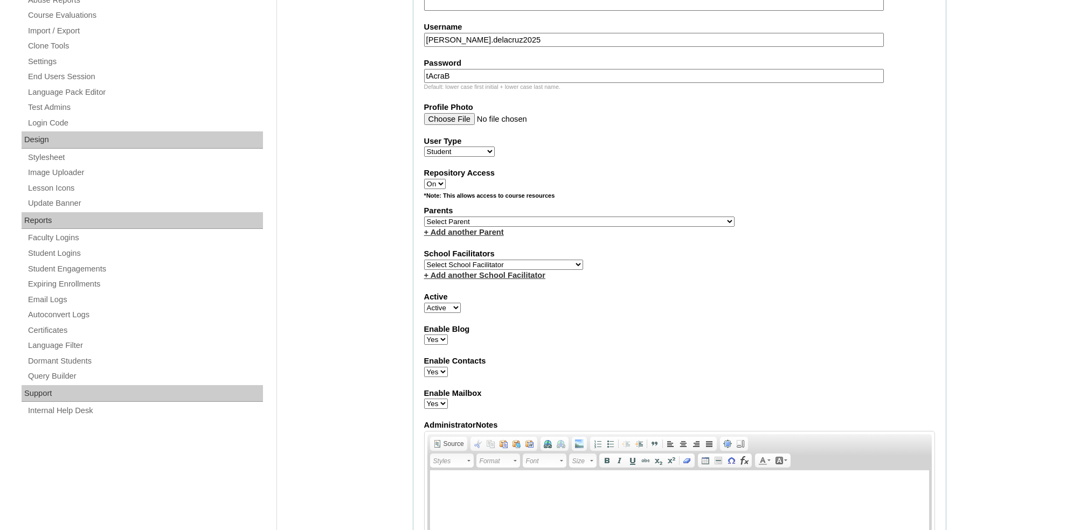
type input "Tara Anniela"
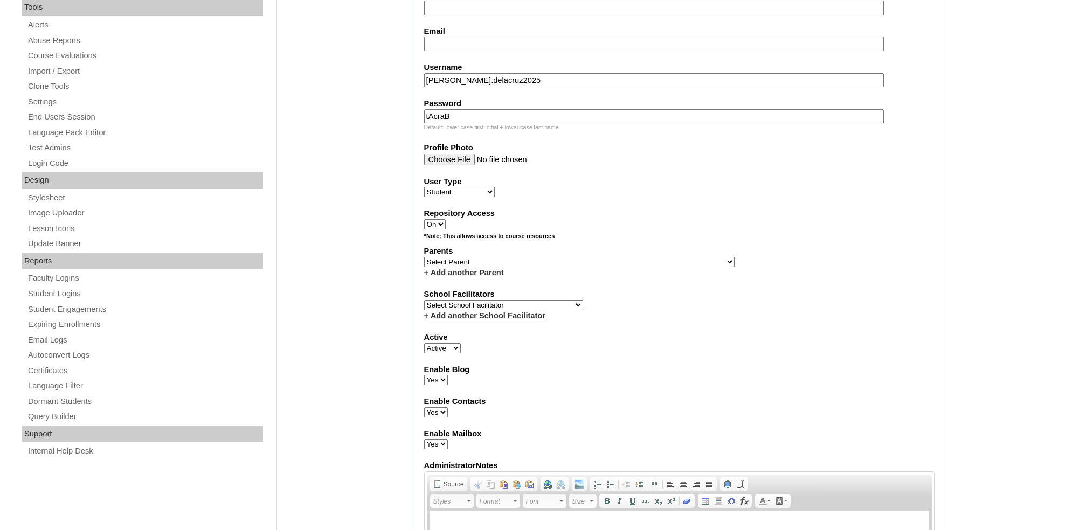
scroll to position [359, 0]
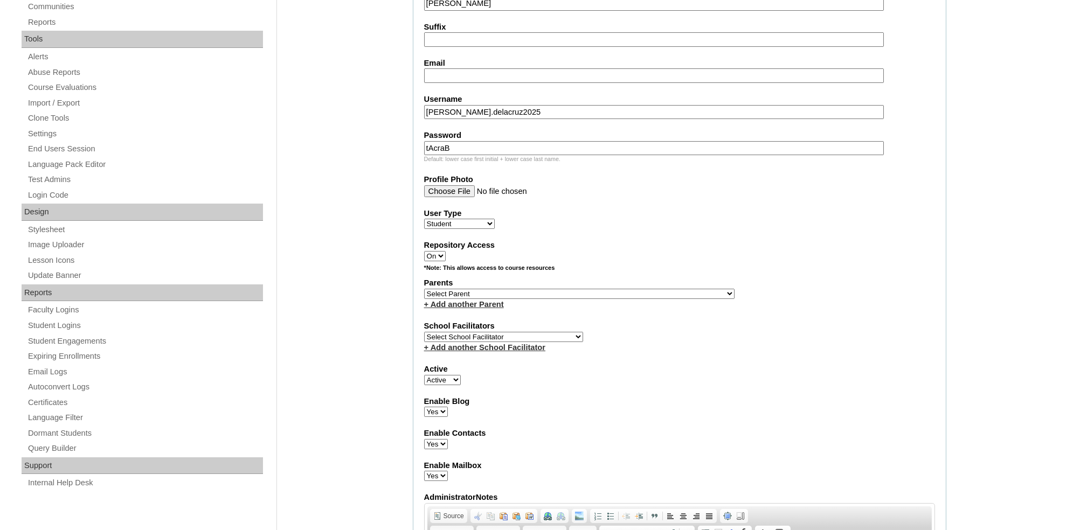
click at [448, 71] on input "Email" at bounding box center [654, 75] width 460 height 15
paste input "aann527@gmail.com"
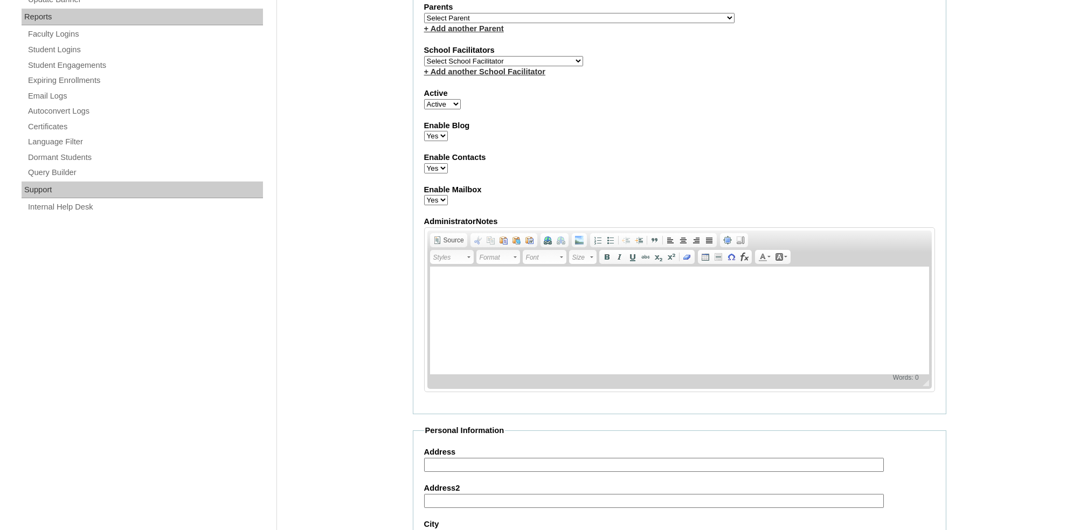
scroll to position [574, 0]
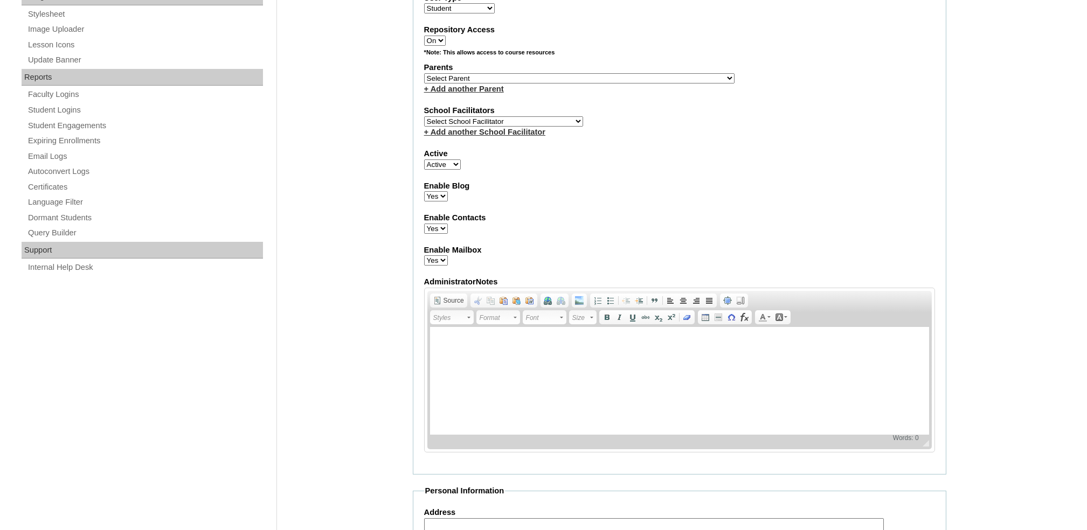
type input "aann527@gmail.com"
click at [477, 116] on select "Select School Facilitator Norman Añain Ruffa Abadijas Mary Abella Gloryfe Abion…" at bounding box center [503, 121] width 159 height 10
select select "42180"
click at [424, 116] on select "Select School Facilitator Norman Añain Ruffa Abadijas Mary Abella Gloryfe Abion…" at bounding box center [503, 121] width 159 height 10
click at [507, 73] on select "Select Parent , , , , , , , , , , , , , , , , , , , , , , , , , , , , , , , , ,…" at bounding box center [579, 78] width 310 height 10
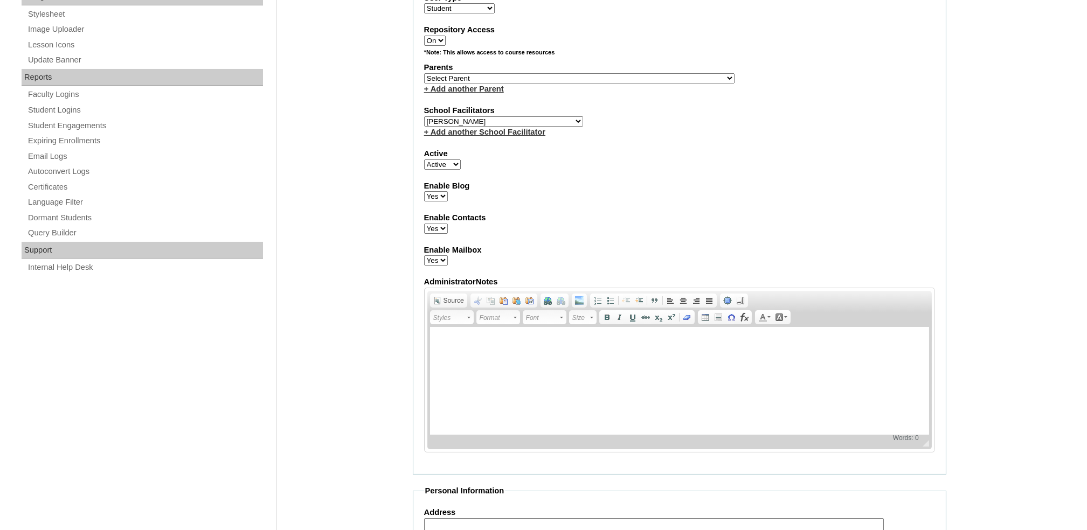
click at [520, 73] on select "Select Parent , , , , , , , , , , , , , , , , , , , , , , , , , , , , , , , , ,…" at bounding box center [579, 78] width 310 height 10
select select "43252"
click at [424, 73] on select "Select Parent , , , , , , , , , , , , , , , , , , , , , , , , , , , , , , , , ,…" at bounding box center [579, 78] width 310 height 10
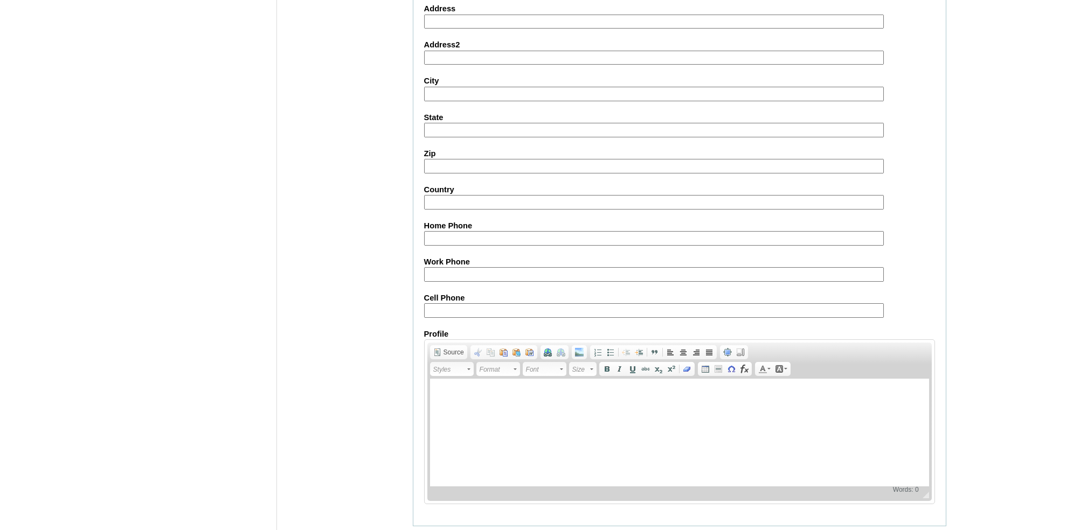
scroll to position [1080, 0]
click at [470, 302] on input "Cell Phone" at bounding box center [654, 309] width 460 height 15
paste input "63-9173087526"
type input "63-9173087526"
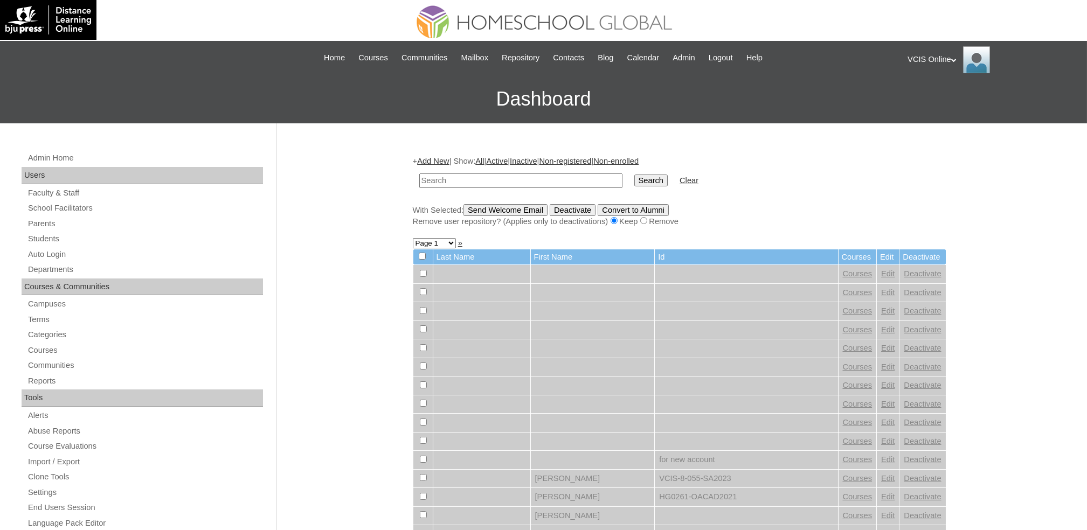
click at [440, 183] on input "text" at bounding box center [520, 180] width 203 height 15
click at [436, 162] on link "Add New" at bounding box center [433, 161] width 32 height 9
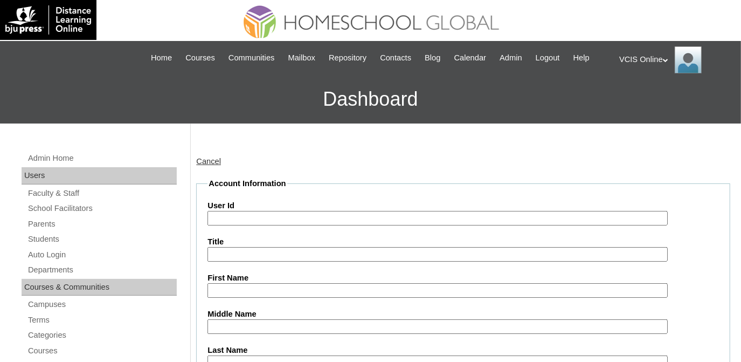
drag, startPoint x: 263, startPoint y: 209, endPoint x: 257, endPoint y: 218, distance: 11.4
click at [262, 209] on label "User Id" at bounding box center [462, 205] width 511 height 11
click at [262, 211] on input "User Id" at bounding box center [437, 218] width 460 height 15
paste input "VCIS021-7B-SA2025 chloe.eroso2025 cHbruE"
drag, startPoint x: 281, startPoint y: 218, endPoint x: 453, endPoint y: 226, distance: 172.1
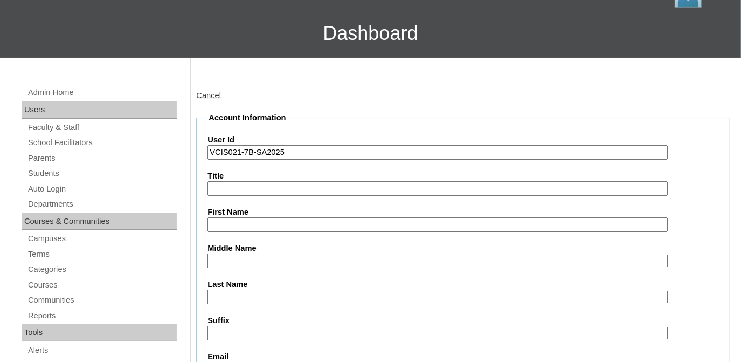
scroll to position [245, 0]
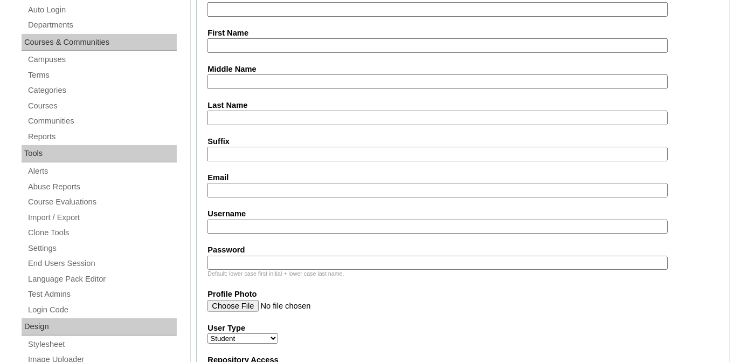
type input "VCIS021-7B-SA2025"
click at [225, 219] on input "Username" at bounding box center [437, 226] width 460 height 15
paste input "chloe.eroso2025 cHbruE"
drag, startPoint x: 225, startPoint y: 219, endPoint x: 159, endPoint y: 211, distance: 66.7
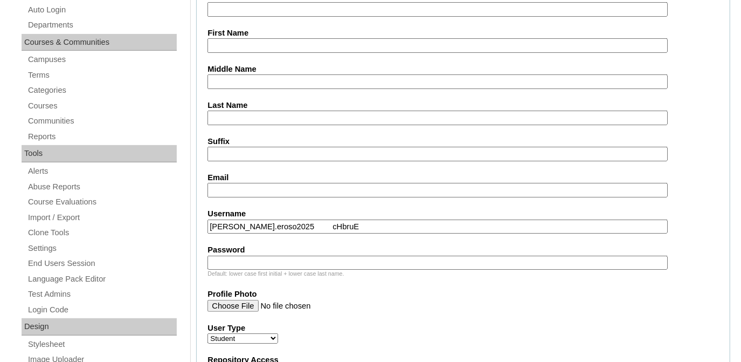
drag, startPoint x: 273, startPoint y: 220, endPoint x: 267, endPoint y: 222, distance: 6.7
click at [267, 222] on input "chloe.eroso2025 cHbruE" at bounding box center [437, 226] width 460 height 15
drag, startPoint x: 276, startPoint y: 222, endPoint x: 268, endPoint y: 226, distance: 8.7
click at [268, 226] on input "chloe.eroso2025cHbruE" at bounding box center [437, 226] width 460 height 15
type input "chloe.eroso2025"
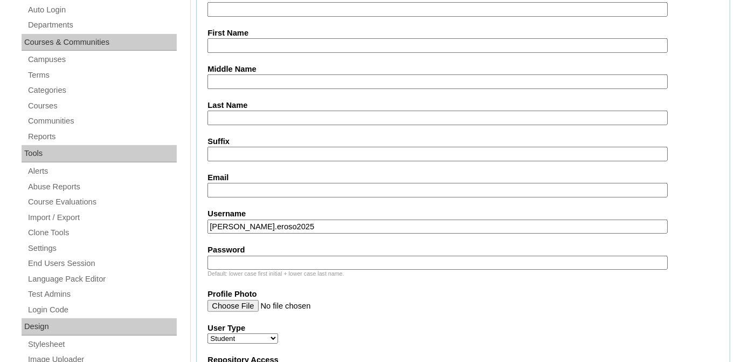
click at [234, 262] on input "Password" at bounding box center [437, 262] width 460 height 15
paste input "cHbruE"
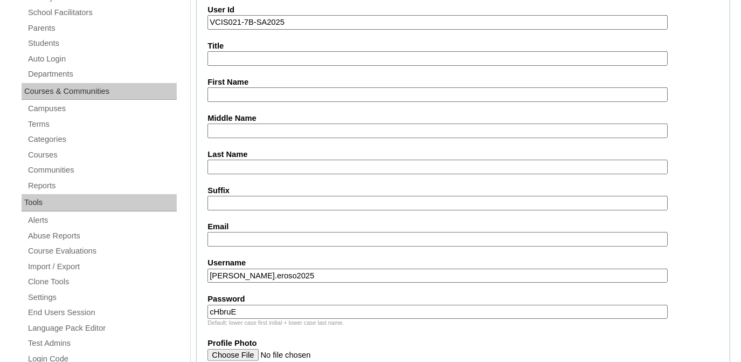
scroll to position [147, 0]
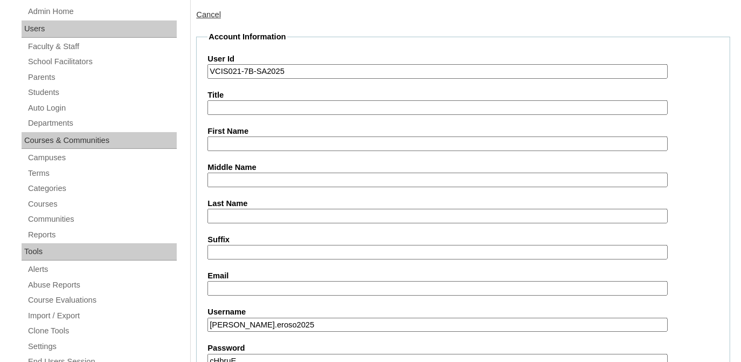
type input "cHbruE"
click at [240, 140] on input "First Name" at bounding box center [437, 143] width 460 height 15
paste input "Chloe Ravyn Carpio Eroso"
drag, startPoint x: 254, startPoint y: 145, endPoint x: 369, endPoint y: 154, distance: 114.5
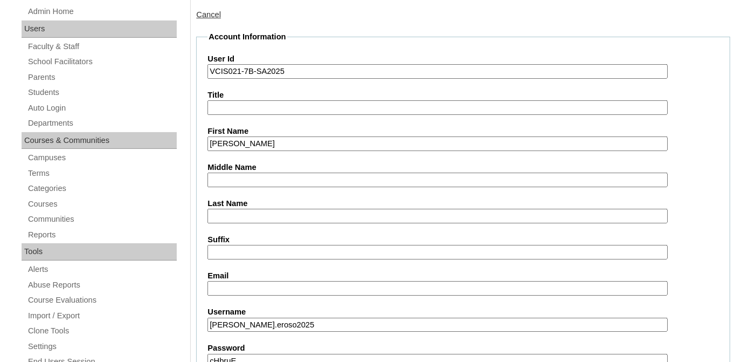
type input "Chloe Ravyn"
click at [256, 177] on input "Middle Name" at bounding box center [437, 179] width 460 height 15
paste input "Carpio Eroso"
drag, startPoint x: 232, startPoint y: 181, endPoint x: 275, endPoint y: 183, distance: 43.7
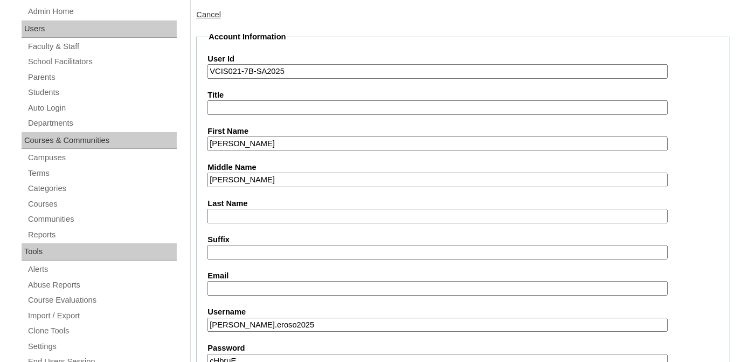
click at [270, 182] on input "Carpio Eroso" at bounding box center [437, 179] width 460 height 15
type input "Carpio"
click at [221, 210] on input "Last Name" at bounding box center [437, 216] width 460 height 15
paste input "Eroso"
drag, startPoint x: 211, startPoint y: 215, endPoint x: 203, endPoint y: 214, distance: 7.6
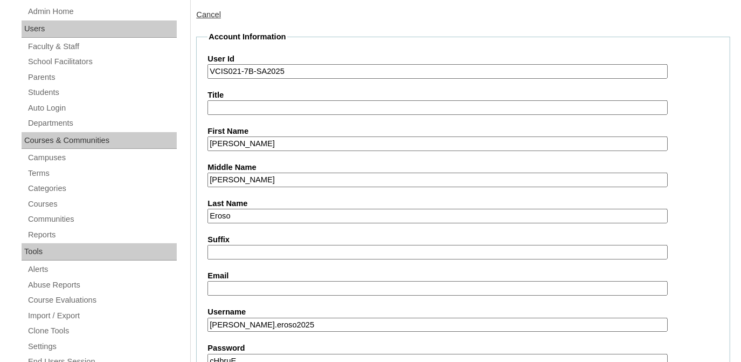
type input "Eroso"
click at [276, 137] on input "Chloe Ravyn" at bounding box center [437, 143] width 460 height 15
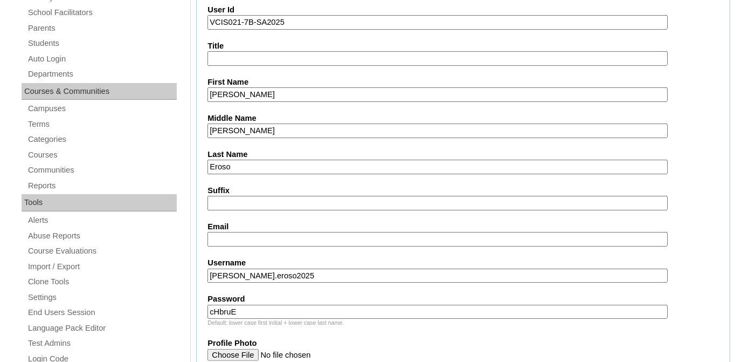
type input "Chloe Ravyn"
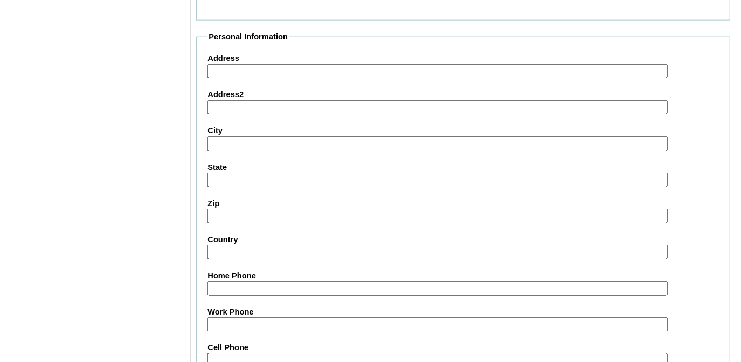
scroll to position [1260, 0]
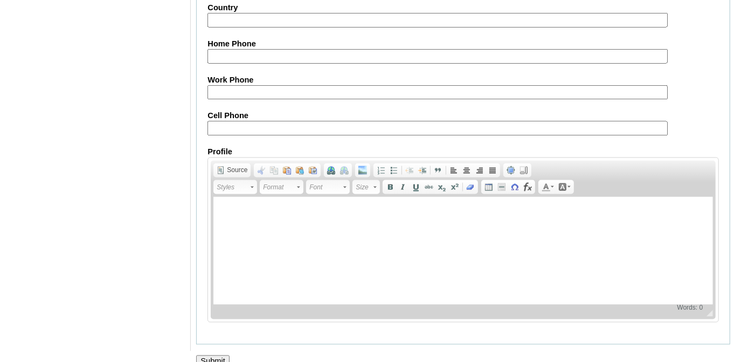
click at [240, 121] on input "Cell Phone" at bounding box center [437, 128] width 460 height 15
paste input "63-105190643"
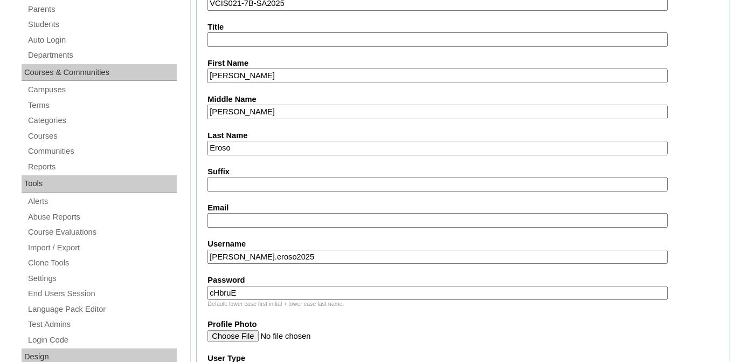
scroll to position [232, 0]
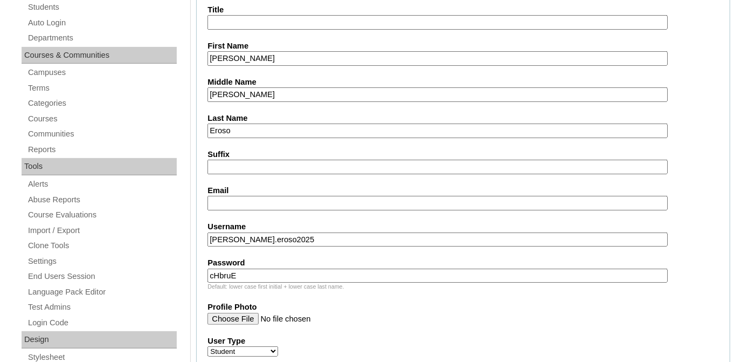
type input "63-105190643"
click at [277, 202] on input "Email" at bounding box center [437, 203] width 460 height 15
paste input "marivic.eroso@gmail.com"
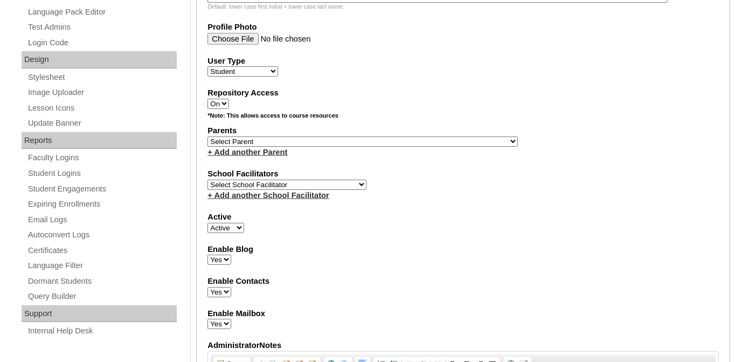
scroll to position [526, 0]
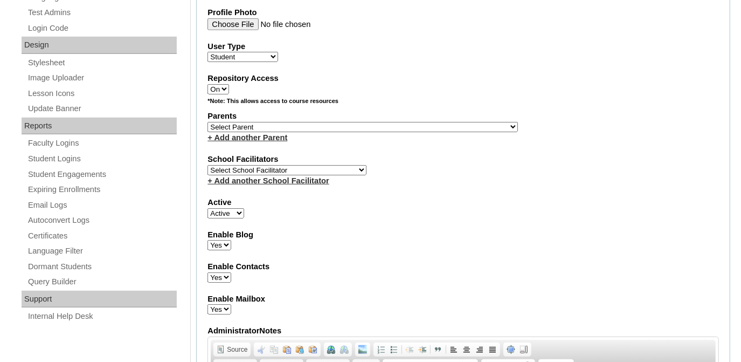
type input "marivic.eroso@gmail.com"
click at [232, 122] on select "Select Parent , , , , , , , , , , , , , , , , , , , , , , , , , , , , , , , , ,…" at bounding box center [362, 127] width 310 height 10
select select "43323"
click at [207, 122] on select "Select Parent , , , , , , , , , , , , , , , , , , , , , , , , , , , , , , , , ,…" at bounding box center [362, 127] width 310 height 10
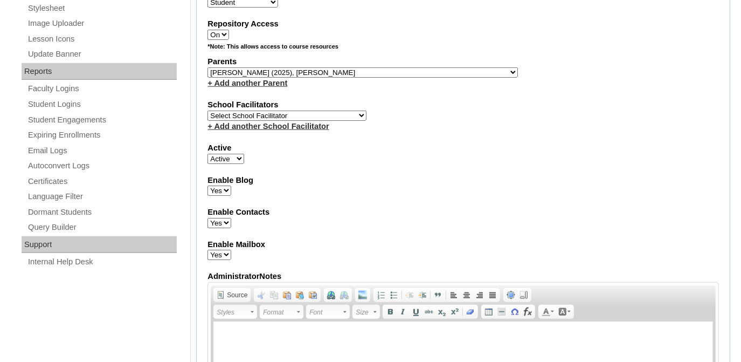
scroll to position [574, 0]
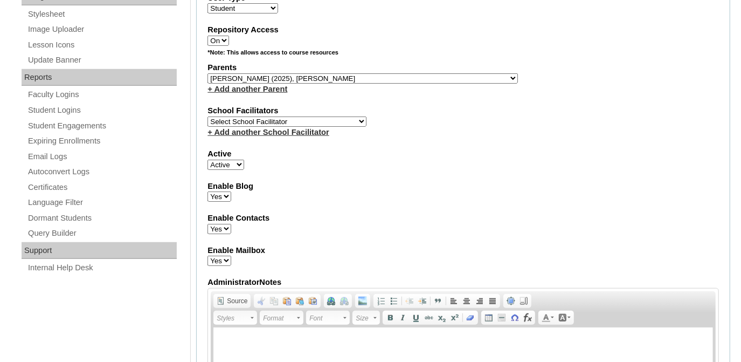
click at [227, 116] on select "Select School Facilitator Norman Añain Ruffa Abadijas Mary Abella Gloryfe Abion…" at bounding box center [286, 121] width 159 height 10
select select "42180"
click at [207, 116] on select "Select School Facilitator Norman Añain Ruffa Abadijas Mary Abella Gloryfe Abion…" at bounding box center [286, 121] width 159 height 10
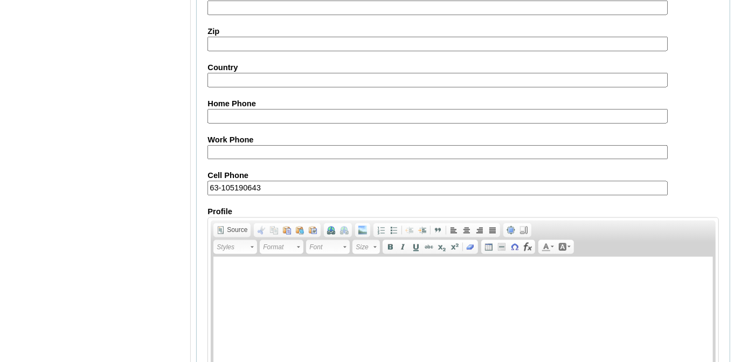
scroll to position [1260, 0]
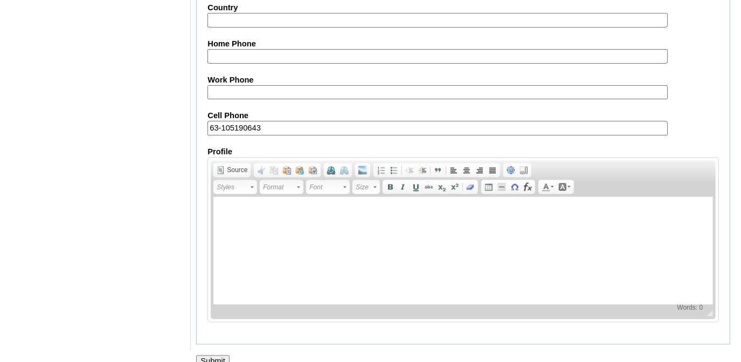
click at [217, 355] on input "Submit" at bounding box center [212, 361] width 33 height 12
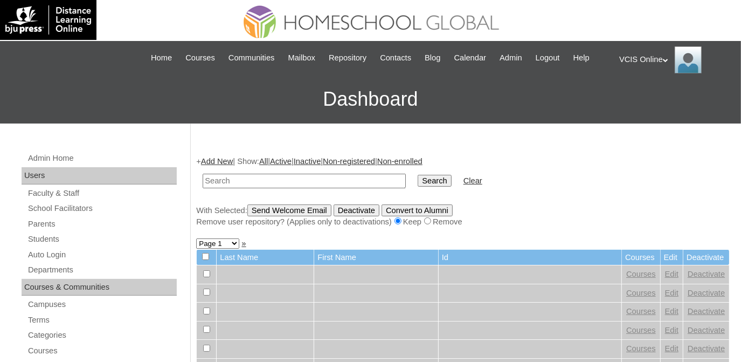
click at [211, 156] on div "+ Add New | Show: All | Active | Inactive | Non-registered | Non-enrolled Searc…" at bounding box center [462, 191] width 533 height 71
click at [220, 163] on link "Add New" at bounding box center [217, 161] width 32 height 9
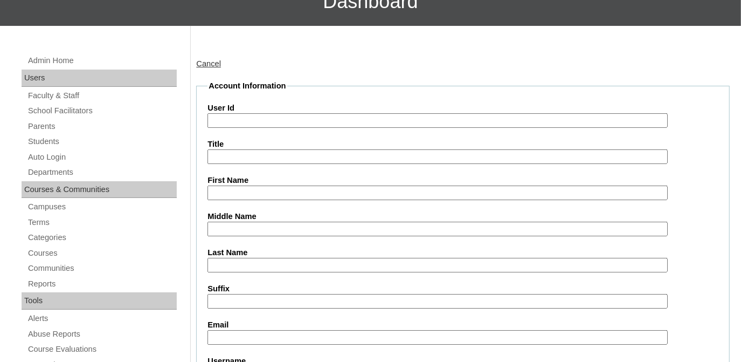
scroll to position [98, 0]
click at [256, 117] on input "User Id" at bounding box center [437, 120] width 460 height 15
paste input "VCIS022-7B-SA2025 immanuel.mallillin2025 mAkncV ijmallillin.student@vcis.edu.ph"
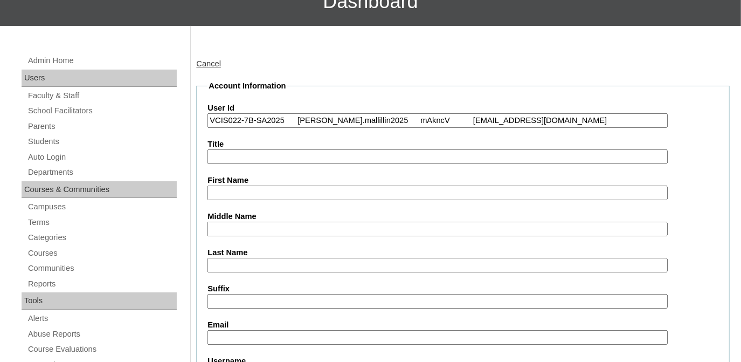
drag, startPoint x: 280, startPoint y: 120, endPoint x: 554, endPoint y: 130, distance: 275.0
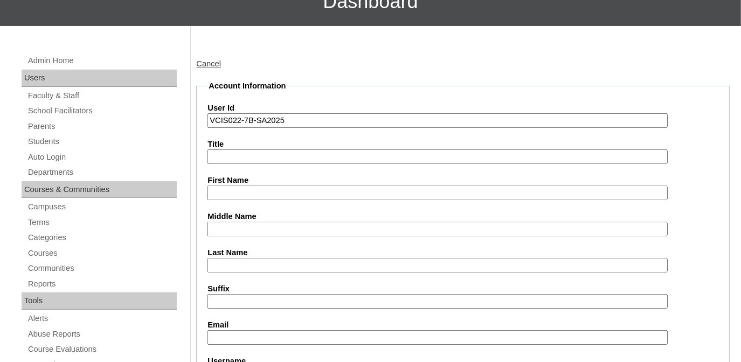
type input "VCIS022-7B-SA2025"
click at [229, 187] on input "First Name" at bounding box center [437, 192] width 460 height 15
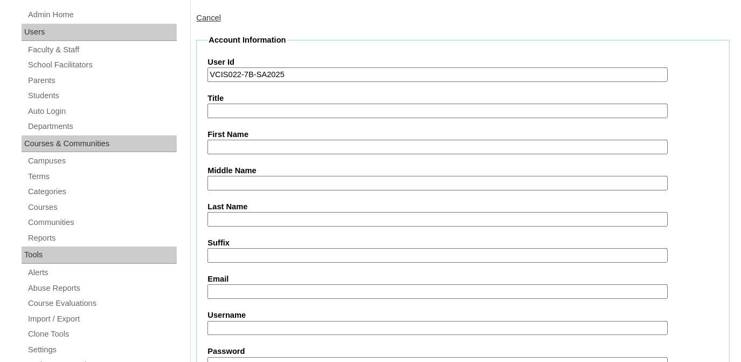
scroll to position [196, 0]
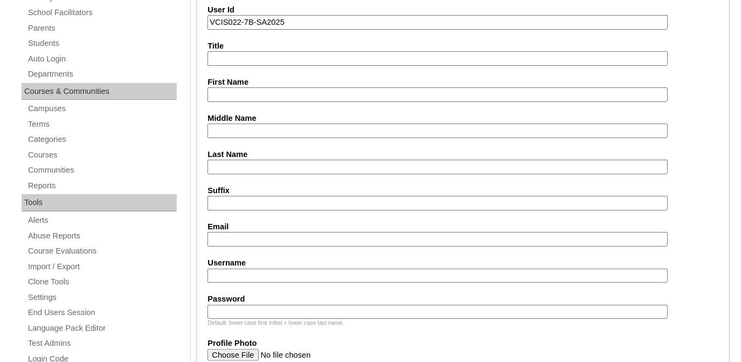
click at [254, 273] on input "Username" at bounding box center [437, 275] width 460 height 15
paste input "immanuel.mallillin2025 mAkncV ijmallillin.student@vcis.edu.ph"
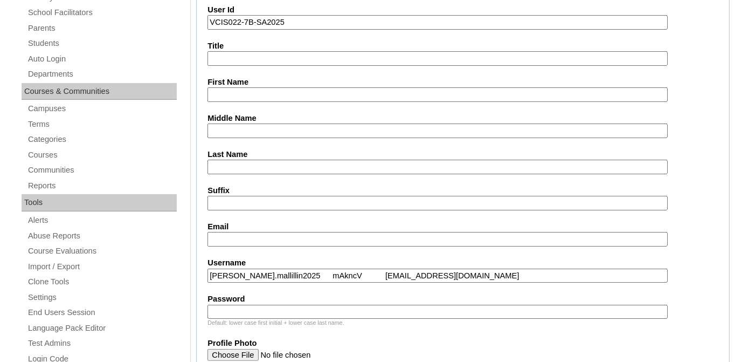
drag, startPoint x: 348, startPoint y: 269, endPoint x: 517, endPoint y: 279, distance: 170.0
type input "immanuel.mallillin2025 mAkncV"
click at [243, 235] on input "Email" at bounding box center [437, 239] width 460 height 15
paste input "ijmallillin.student@vcis.edu.ph"
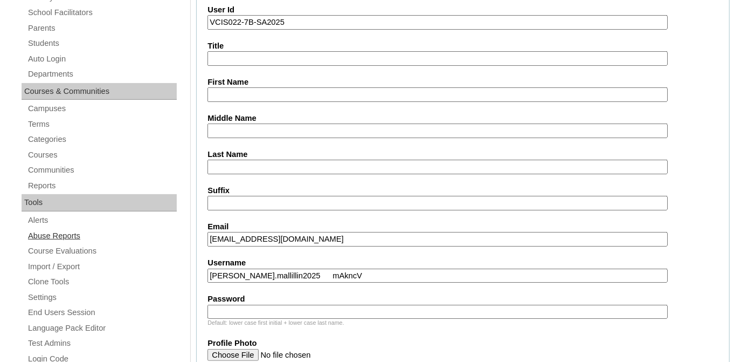
drag, startPoint x: 239, startPoint y: 237, endPoint x: 103, endPoint y: 232, distance: 135.8
type input "ijmallillin.student@vcis.edu.ph"
drag, startPoint x: 224, startPoint y: 270, endPoint x: 54, endPoint y: 270, distance: 170.3
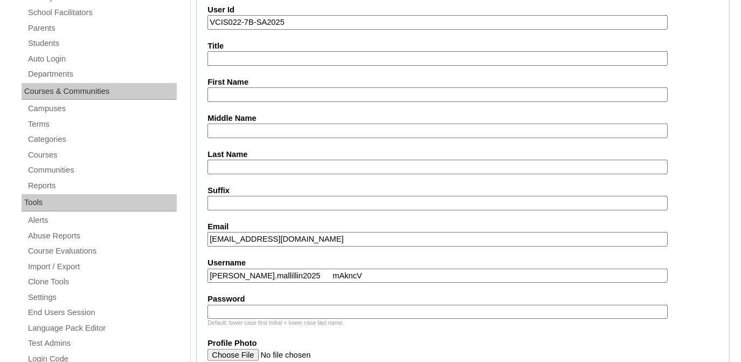
drag, startPoint x: 290, startPoint y: 273, endPoint x: 512, endPoint y: 301, distance: 223.7
type input "immanuel.mallillin2025"
click at [342, 307] on input "Password" at bounding box center [437, 311] width 460 height 15
paste input "mAkncV"
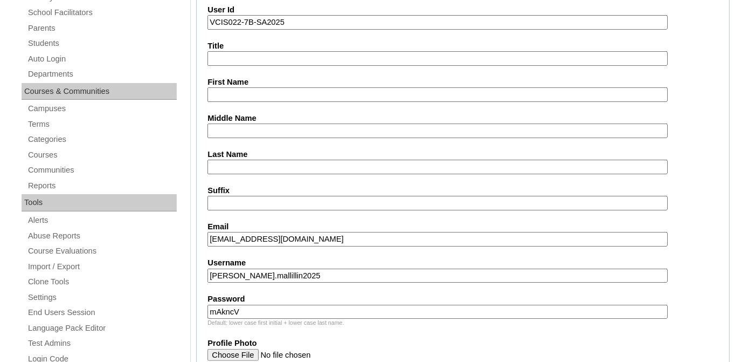
drag, startPoint x: 225, startPoint y: 306, endPoint x: 175, endPoint y: 302, distance: 49.7
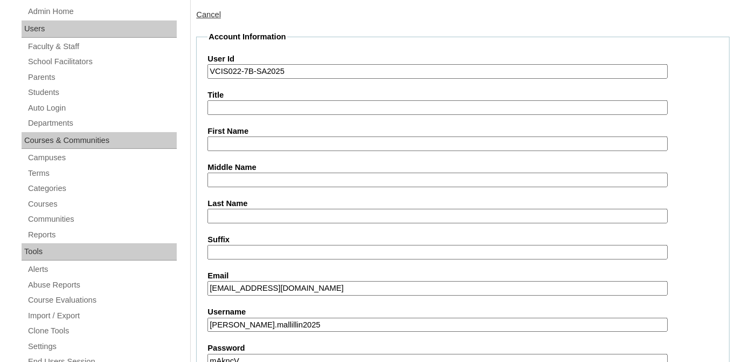
scroll to position [48, 0]
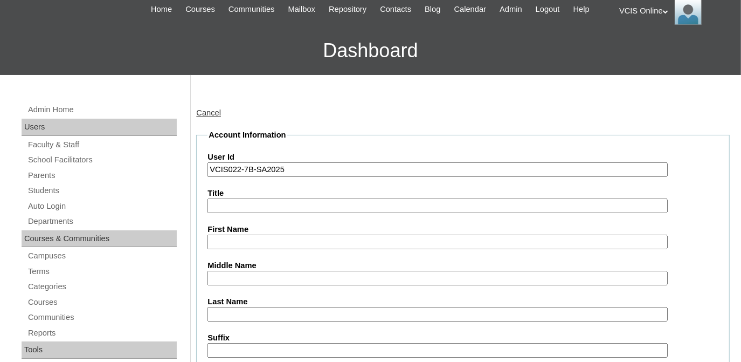
type input "mAkncV"
click at [238, 244] on input "First Name" at bounding box center [437, 241] width 460 height 15
paste input "Immanuel Jurieh Brondial Mallillin"
drag, startPoint x: 268, startPoint y: 240, endPoint x: 384, endPoint y: 251, distance: 115.8
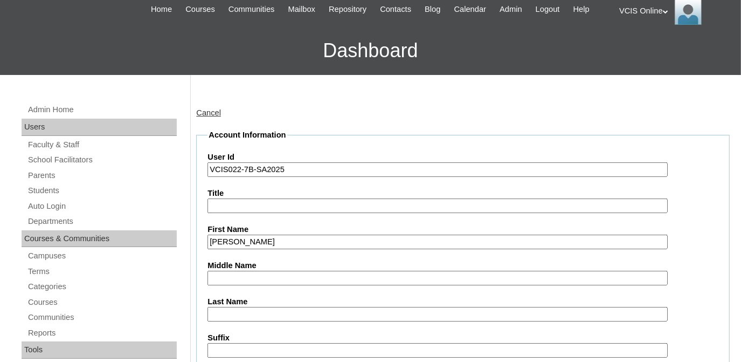
type input "Immanuel Jurieh"
click at [216, 276] on input "Middle Name" at bounding box center [437, 277] width 460 height 15
paste input "Brondial Mallillin"
drag, startPoint x: 241, startPoint y: 279, endPoint x: 304, endPoint y: 281, distance: 63.6
click at [304, 281] on input "Brondial Mallillin" at bounding box center [437, 277] width 460 height 15
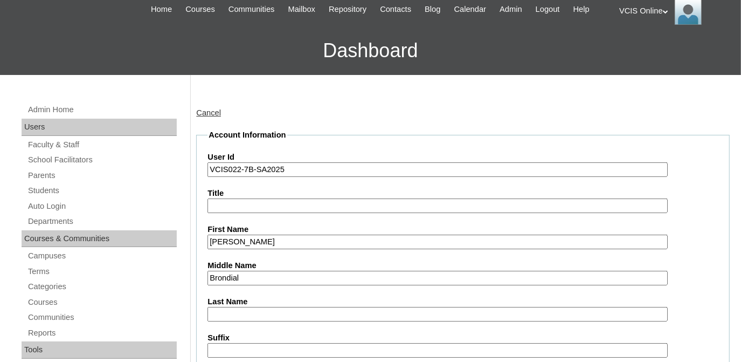
type input "Brondial"
click at [247, 314] on input "Last Name" at bounding box center [437, 314] width 460 height 15
paste input "Mallillin"
drag, startPoint x: 211, startPoint y: 312, endPoint x: 200, endPoint y: 311, distance: 10.8
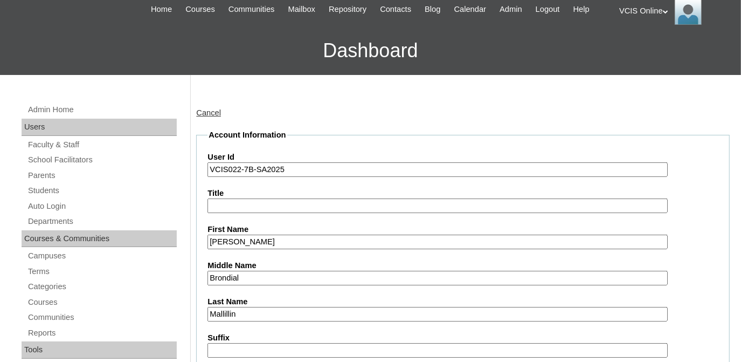
type input "Mallillin"
click at [212, 276] on input "Brondial" at bounding box center [437, 277] width 460 height 15
type input "Brondial"
click at [272, 265] on label "Middle Name" at bounding box center [462, 265] width 511 height 11
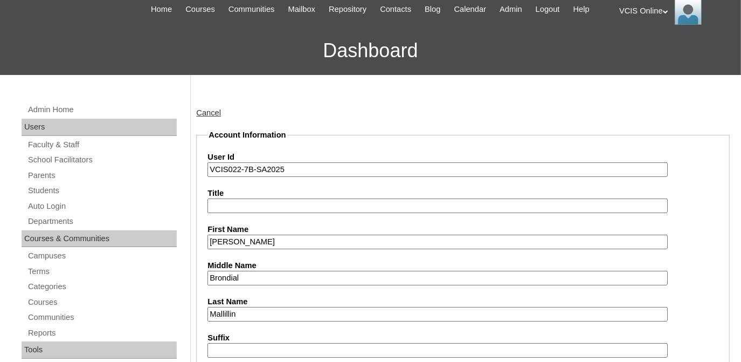
click at [272, 270] on input "Brondial" at bounding box center [437, 277] width 460 height 15
click at [252, 309] on input "Mallillin" at bounding box center [437, 314] width 460 height 15
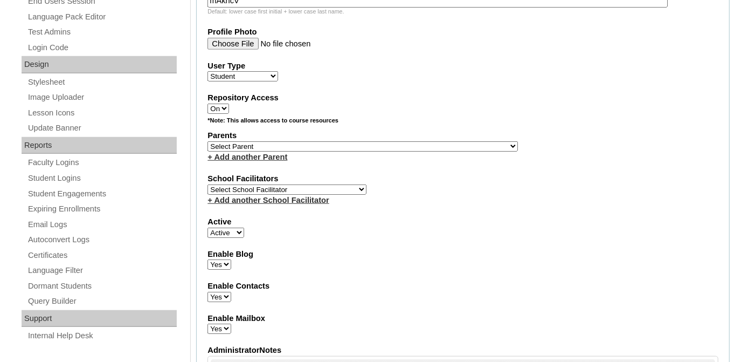
scroll to position [490, 0]
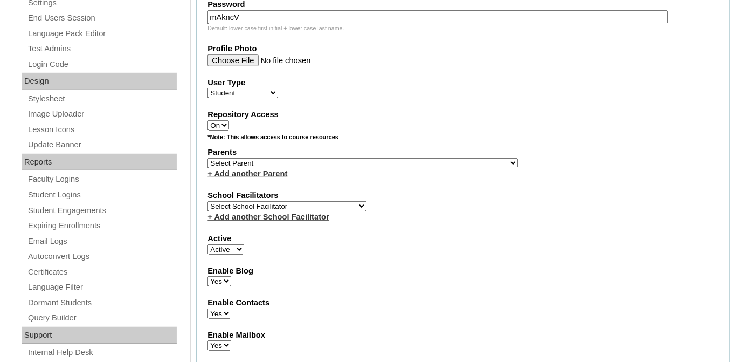
click at [227, 158] on select "Select Parent , , , , , , , , , , , , , , , , , , , , , , , , , , , , , , , , ,…" at bounding box center [362, 163] width 310 height 10
click at [316, 159] on select "Select Parent , , , , , , , , , , , , , , , , , , , , , , , , , , , , , , , , ,…" at bounding box center [362, 163] width 310 height 10
select select "43324"
click at [207, 158] on select "Select Parent , , , , , , , , , , , , , , , , , , , , , , , , , , , , , , , , ,…" at bounding box center [362, 163] width 310 height 10
click at [311, 201] on select "Select School Facilitator Norman Añain Ruffa Abadijas Mary Abella Gloryfe Abion…" at bounding box center [286, 206] width 159 height 10
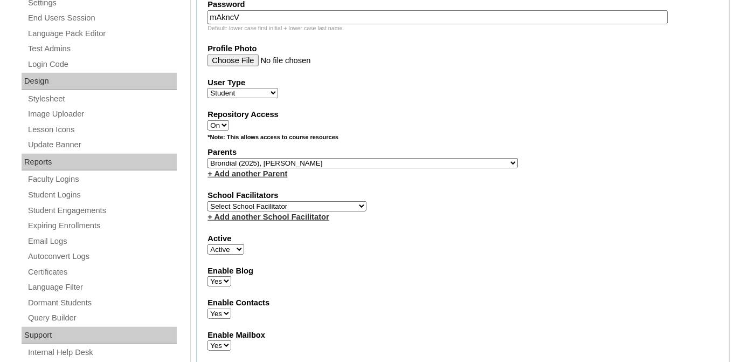
select select "42180"
click at [207, 201] on select "Select School Facilitator Norman Añain Ruffa Abadijas Mary Abella Gloryfe Abion…" at bounding box center [286, 206] width 159 height 10
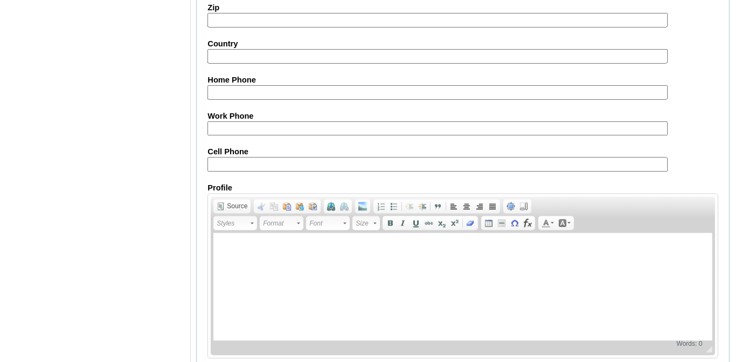
scroll to position [1260, 0]
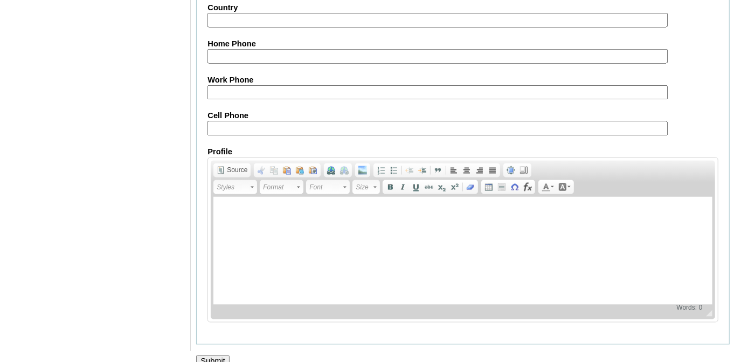
click at [247, 121] on input "Cell Phone" at bounding box center [437, 128] width 460 height 15
paste input "63-9088728677"
type input "63-9088728677"
click at [196, 355] on input "Submit" at bounding box center [212, 361] width 33 height 12
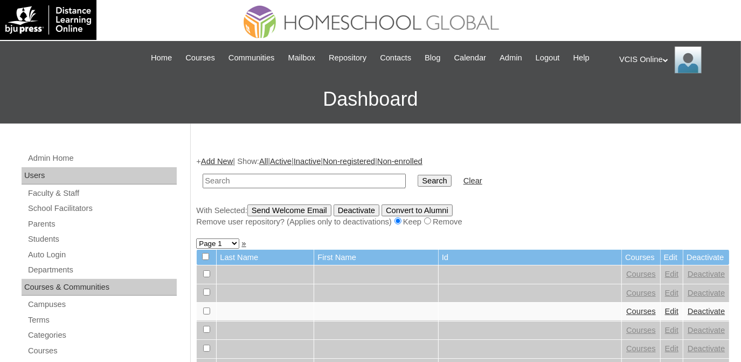
click at [232, 178] on input "text" at bounding box center [304, 180] width 203 height 15
paste input "VCIS020-7B-SA2025"
type input "VCIS020-7B-SA2025"
click at [418, 175] on input "Search" at bounding box center [434, 181] width 33 height 12
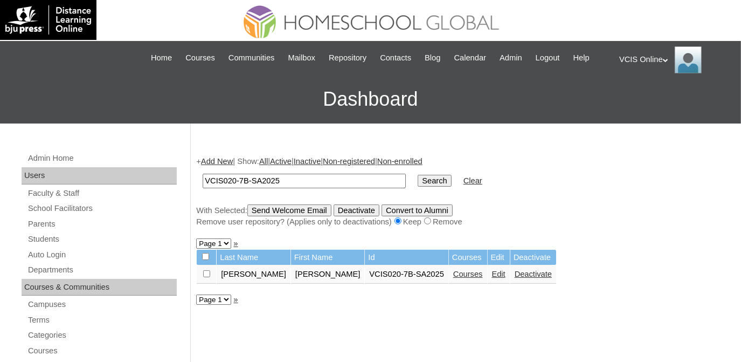
click at [453, 275] on link "Courses" at bounding box center [468, 273] width 30 height 9
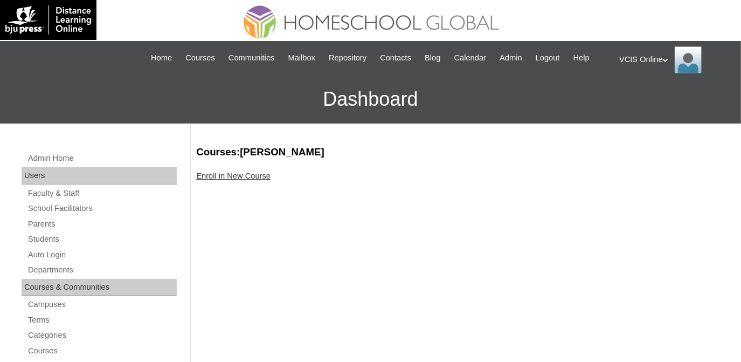
click at [206, 176] on link "Enroll in New Course" at bounding box center [233, 175] width 74 height 9
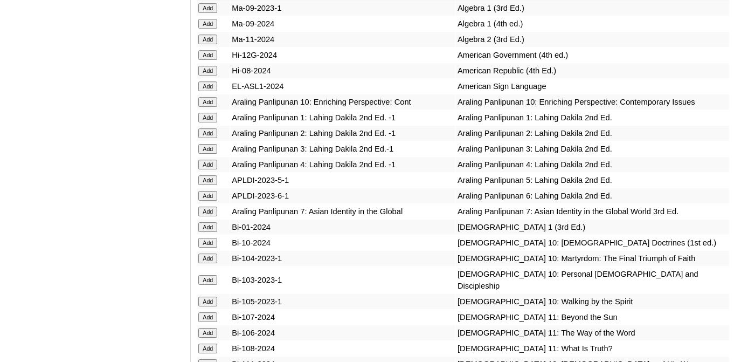
scroll to position [2405, 0]
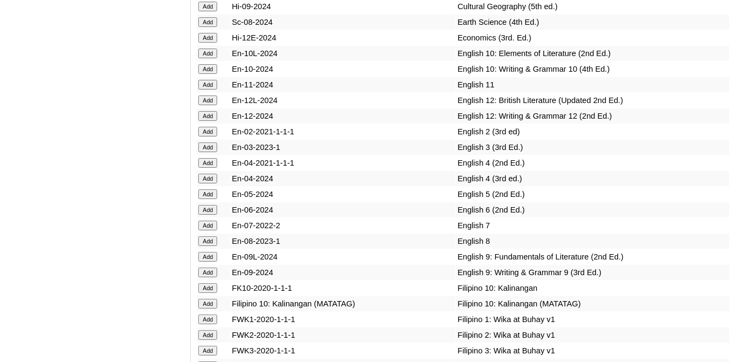
scroll to position [3102, 0]
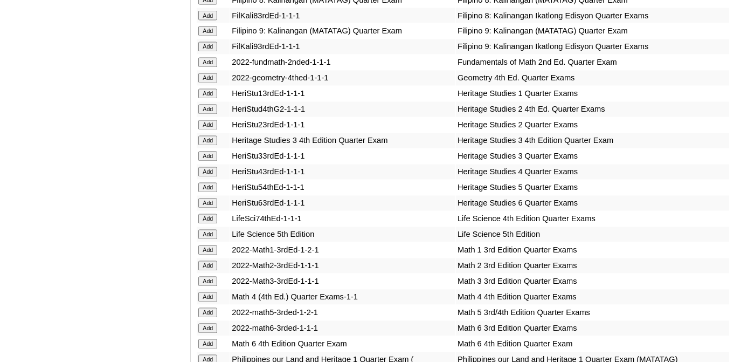
scroll to position [3395, 0]
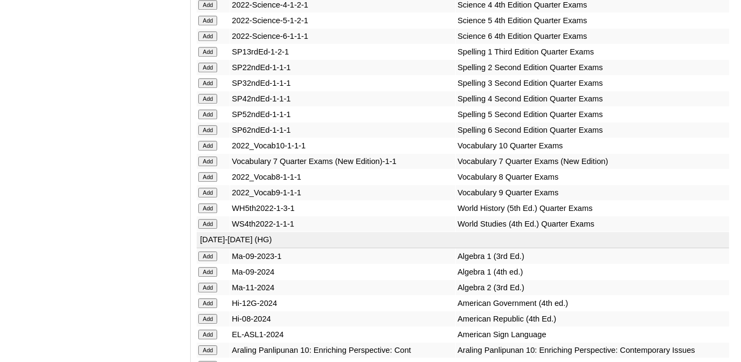
scroll to position [4154, 0]
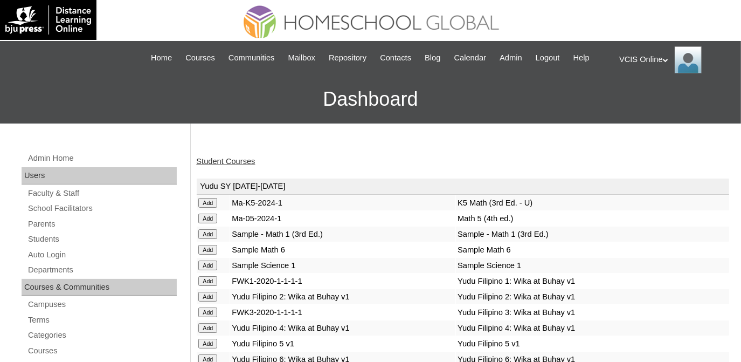
click at [224, 163] on link "Student Courses" at bounding box center [225, 161] width 59 height 9
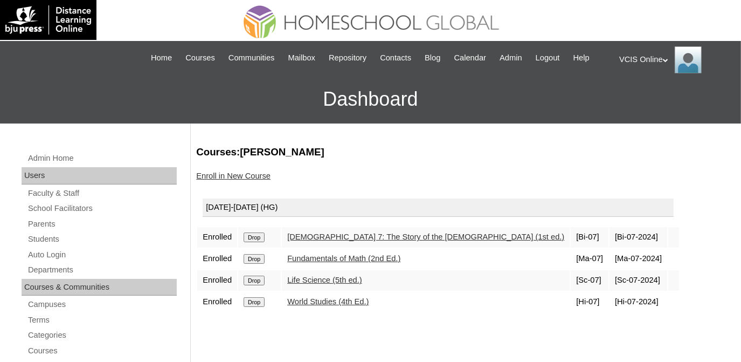
click at [246, 179] on link "Enroll in New Course" at bounding box center [233, 175] width 74 height 9
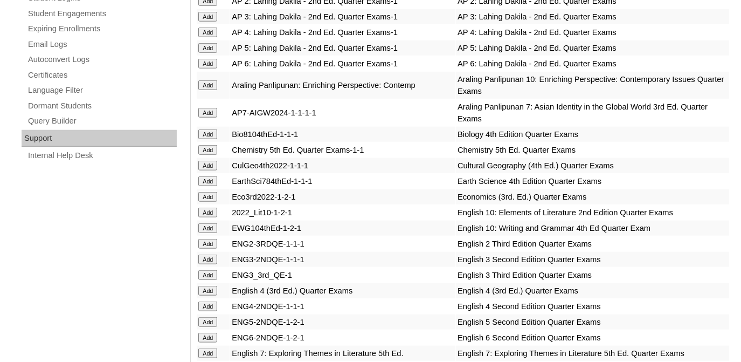
scroll to position [2761, 0]
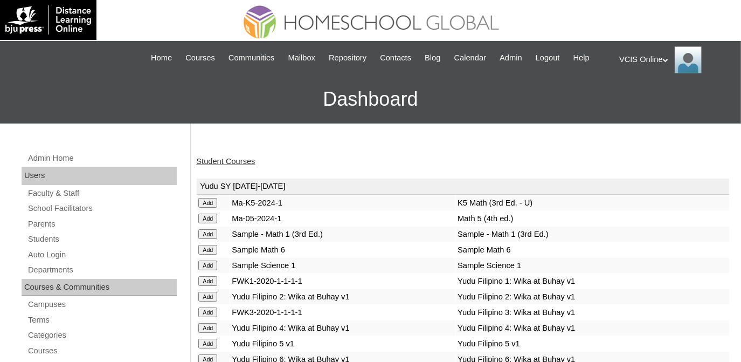
click at [245, 157] on link "Student Courses" at bounding box center [225, 161] width 59 height 9
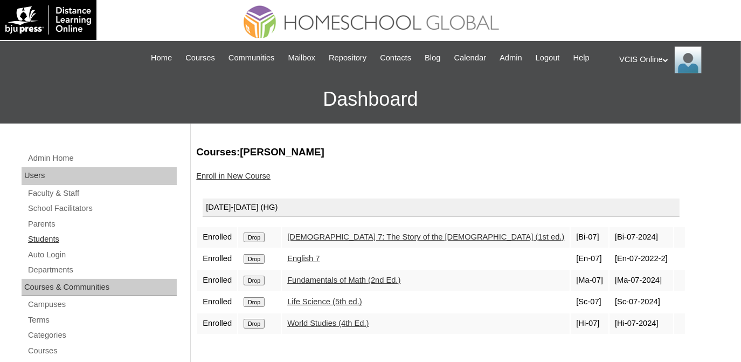
click at [39, 239] on link "Students" at bounding box center [102, 238] width 150 height 13
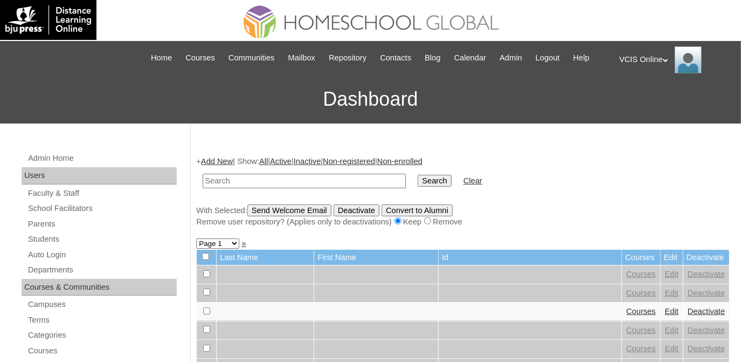
click at [284, 174] on input "text" at bounding box center [304, 180] width 203 height 15
click at [235, 183] on input "VCIS020-7B-SA2025" at bounding box center [304, 180] width 203 height 15
type input "VCIS021-7B-SA2025"
click at [418, 180] on input "Search" at bounding box center [434, 181] width 33 height 12
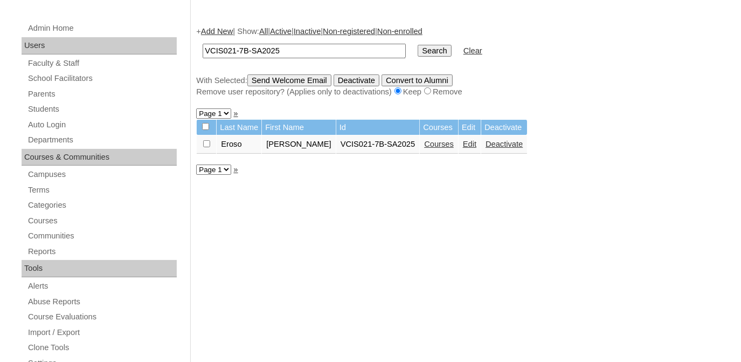
scroll to position [147, 0]
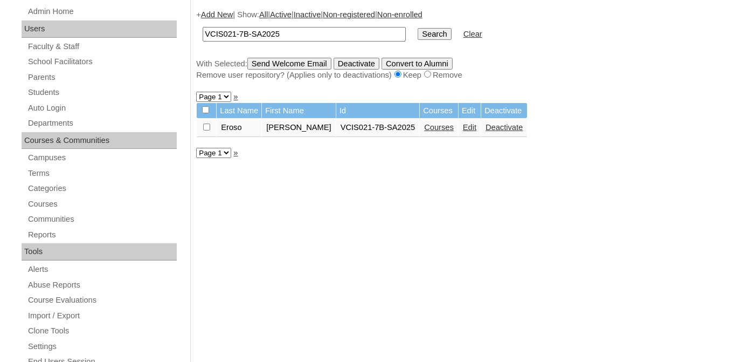
click at [420, 130] on td "Courses" at bounding box center [439, 128] width 38 height 18
click at [424, 127] on link "Courses" at bounding box center [439, 127] width 30 height 9
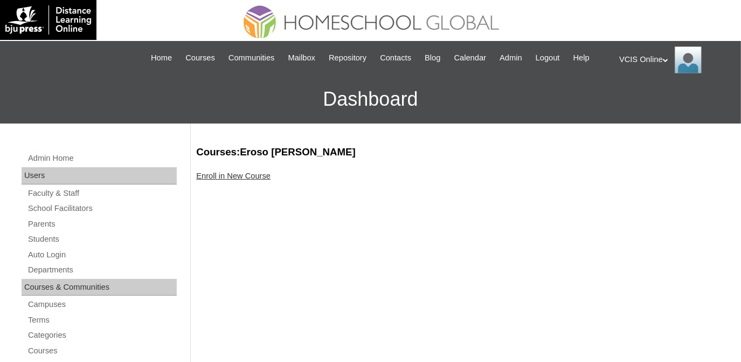
click at [254, 173] on link "Enroll in New Course" at bounding box center [233, 175] width 74 height 9
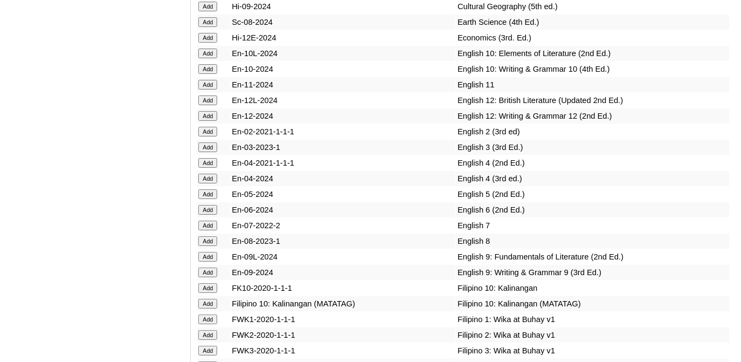
scroll to position [3102, 0]
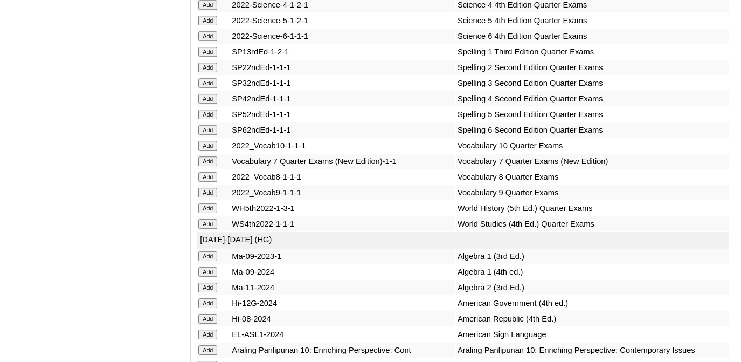
scroll to position [4154, 0]
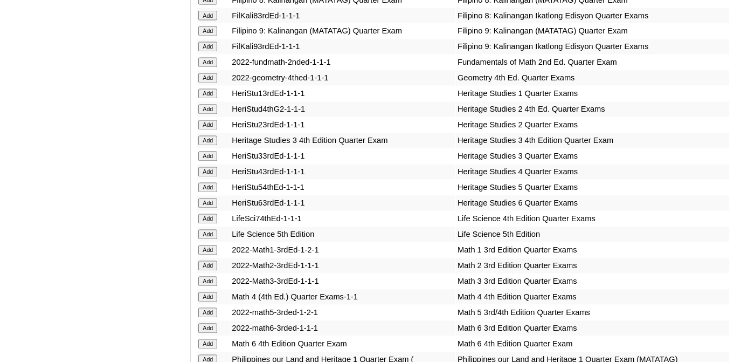
scroll to position [3395, 0]
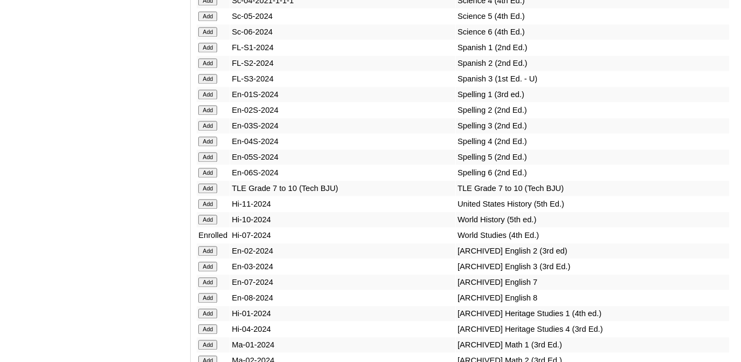
scroll to position [2761, 0]
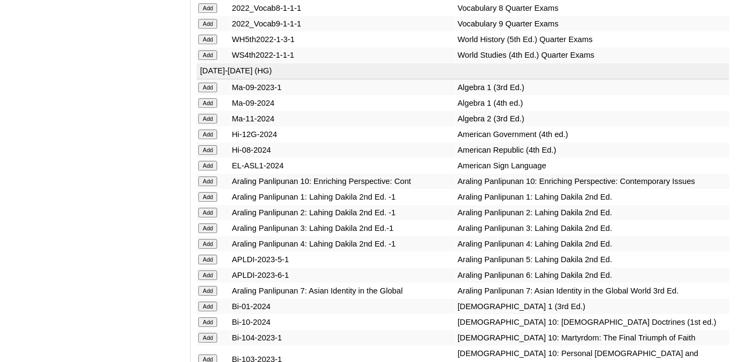
scroll to position [1977, 0]
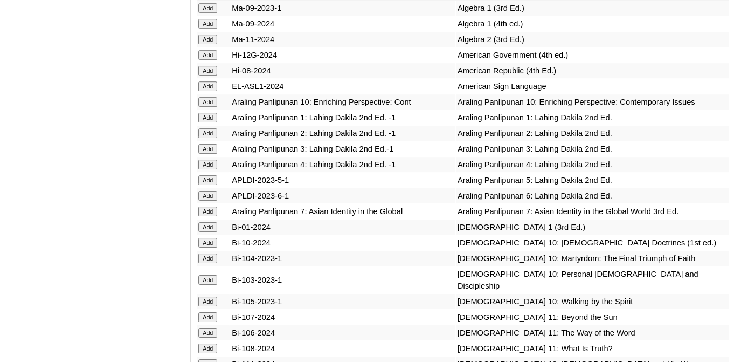
scroll to position [2405, 0]
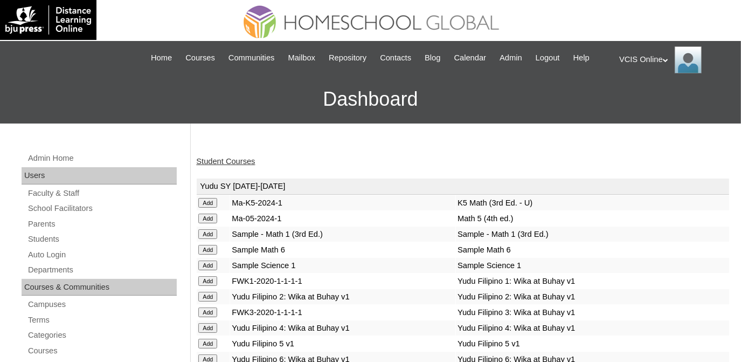
click at [225, 163] on link "Student Courses" at bounding box center [225, 161] width 59 height 9
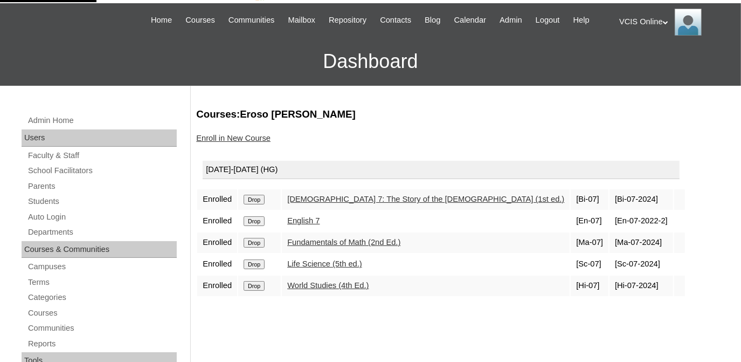
scroll to position [48, 0]
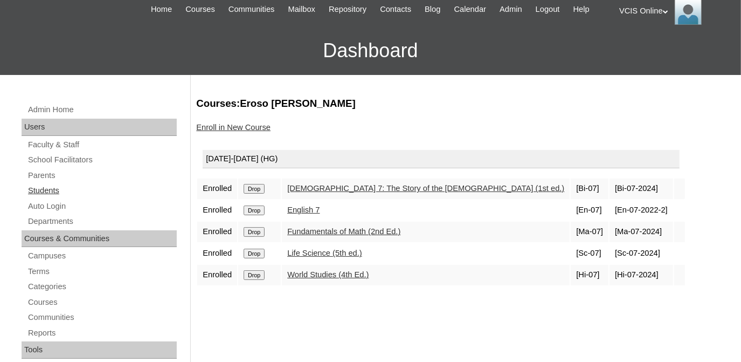
click at [44, 186] on link "Students" at bounding box center [102, 190] width 150 height 13
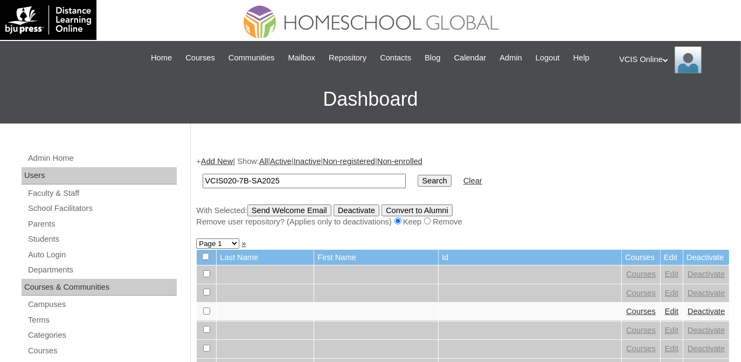
click at [231, 183] on input "VCIS020-7B-SA2025" at bounding box center [304, 180] width 203 height 15
type input "VCIS022-7B-SA2025"
click at [418, 175] on input "Search" at bounding box center [434, 181] width 33 height 12
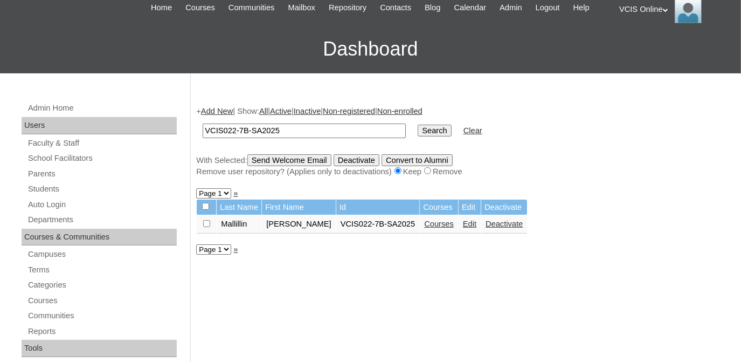
scroll to position [147, 0]
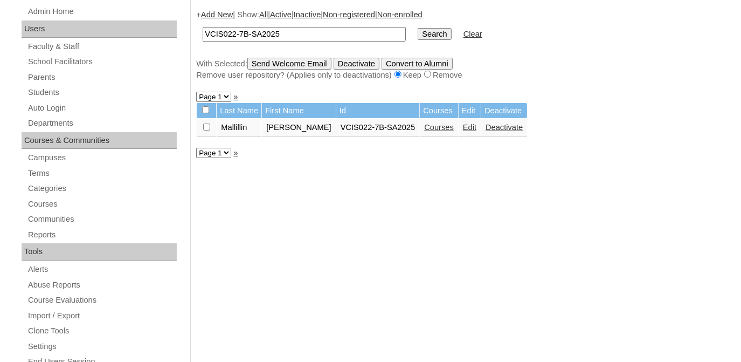
click at [436, 127] on link "Courses" at bounding box center [439, 127] width 30 height 9
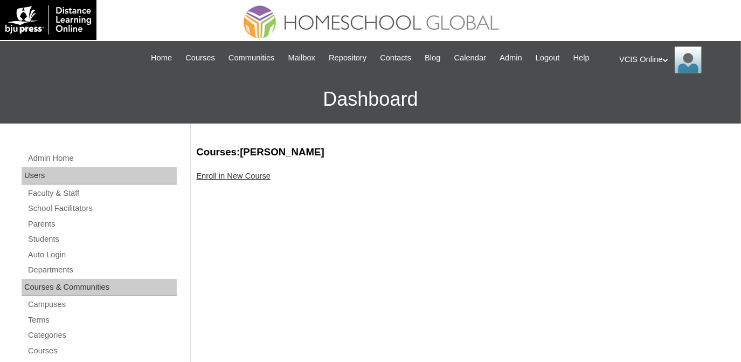
click at [243, 179] on link "Enroll in New Course" at bounding box center [233, 175] width 74 height 9
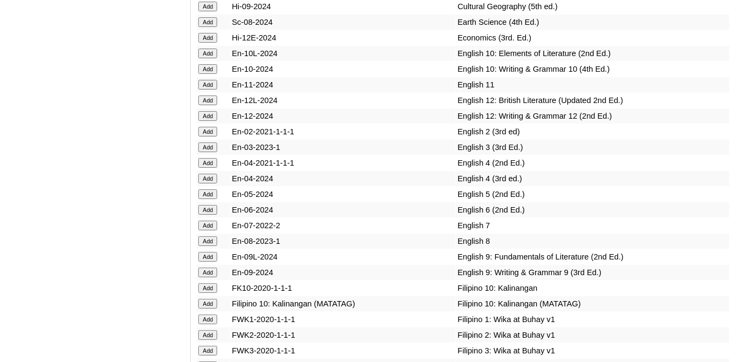
scroll to position [3102, 0]
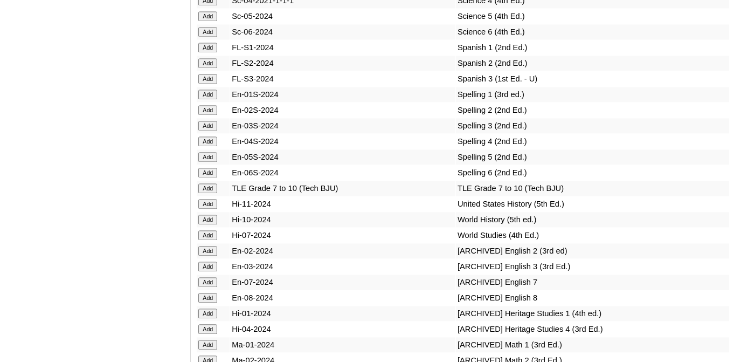
scroll to position [2761, 0]
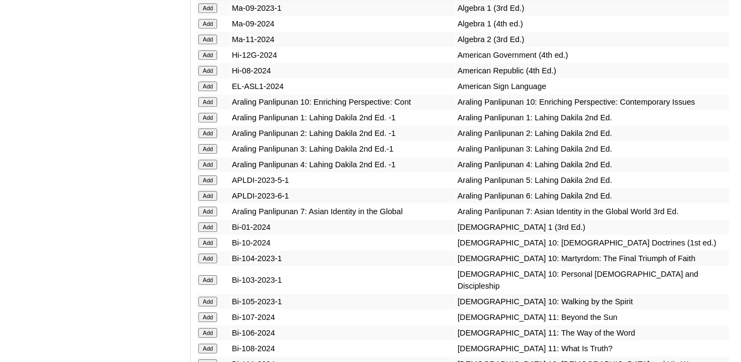
scroll to position [2405, 0]
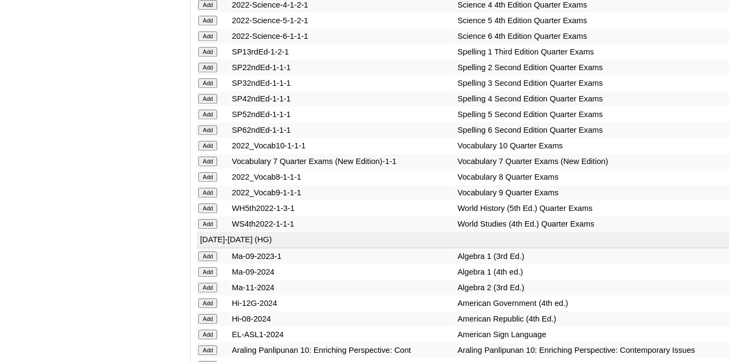
scroll to position [4154, 0]
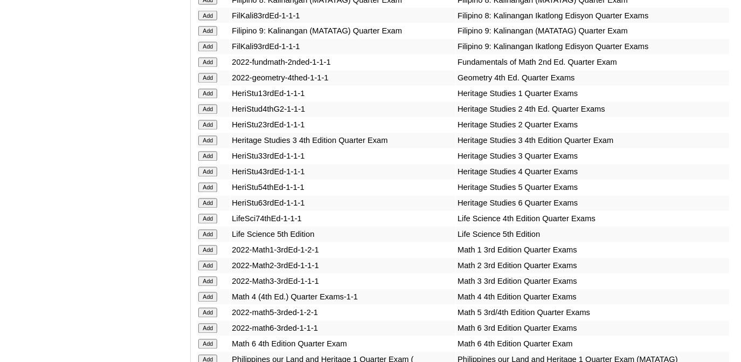
scroll to position [3395, 0]
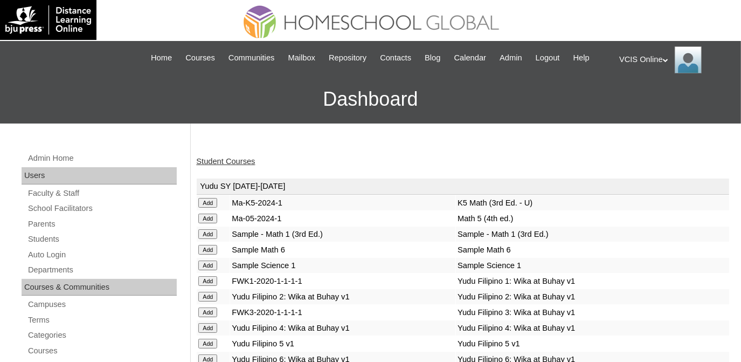
click at [212, 163] on link "Student Courses" at bounding box center [225, 161] width 59 height 9
